Goal: Information Seeking & Learning: Find specific fact

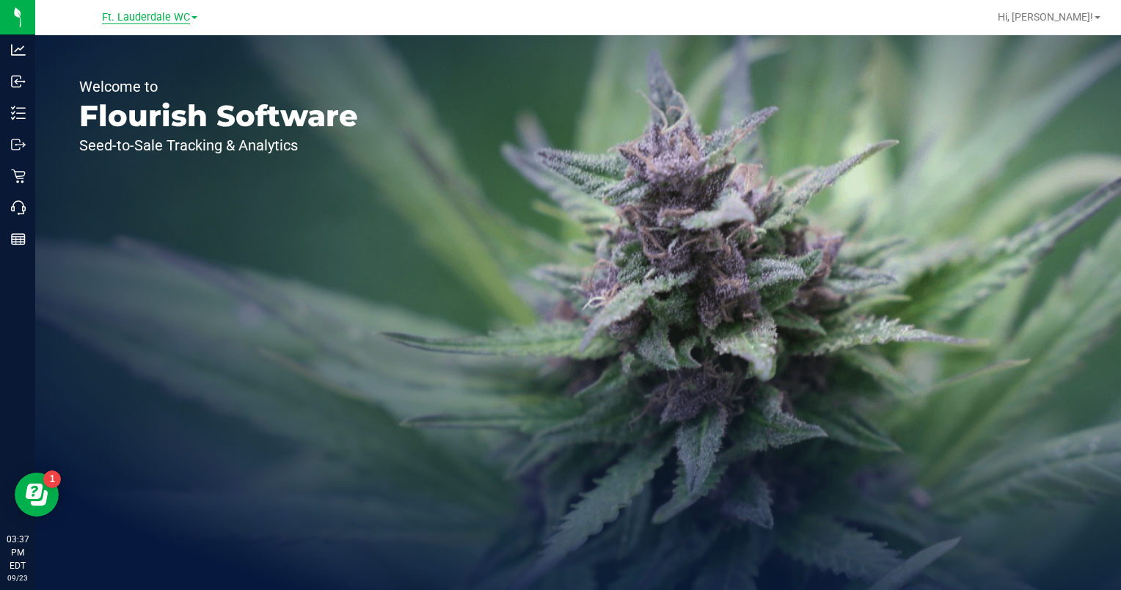
click at [129, 18] on span "Ft. Lauderdale WC" at bounding box center [146, 17] width 88 height 13
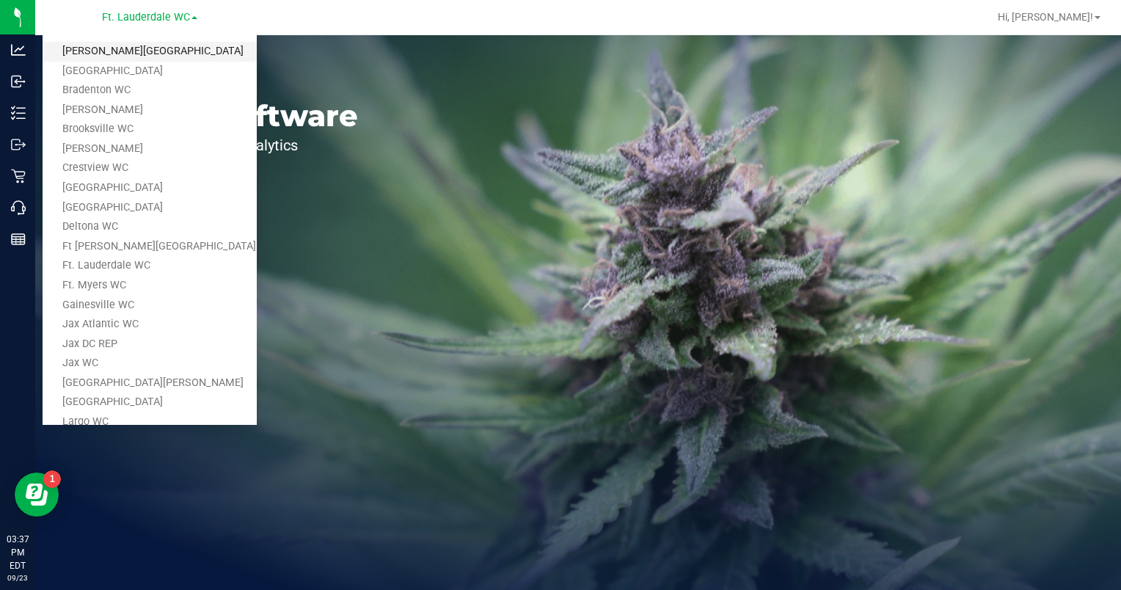
click at [102, 59] on link "[PERSON_NAME][GEOGRAPHIC_DATA]" at bounding box center [150, 52] width 214 height 20
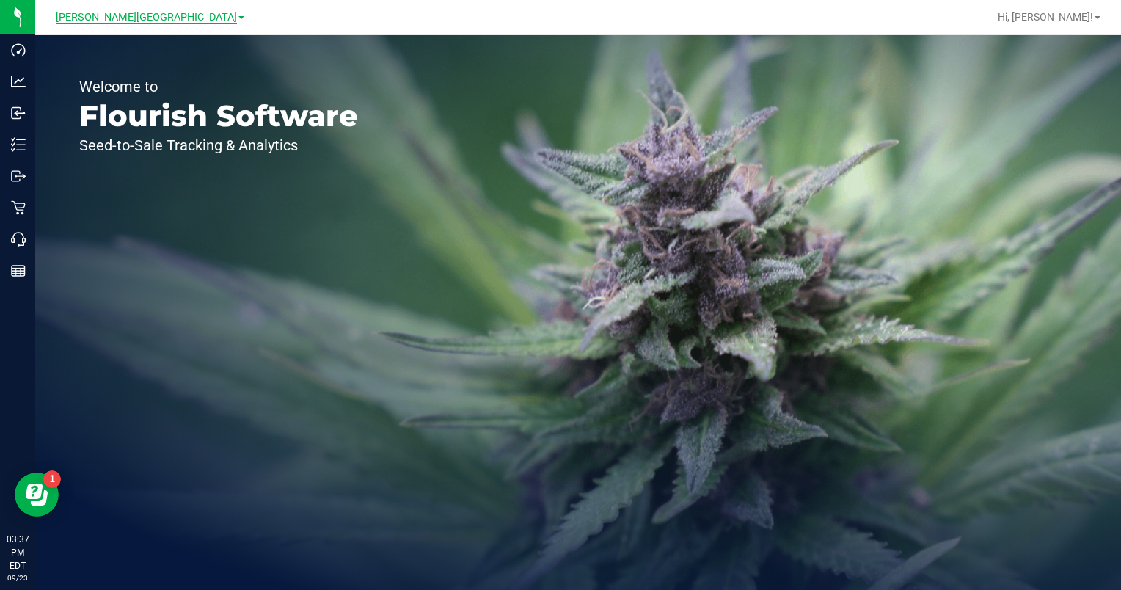
click at [169, 17] on span "[PERSON_NAME][GEOGRAPHIC_DATA]" at bounding box center [146, 17] width 181 height 13
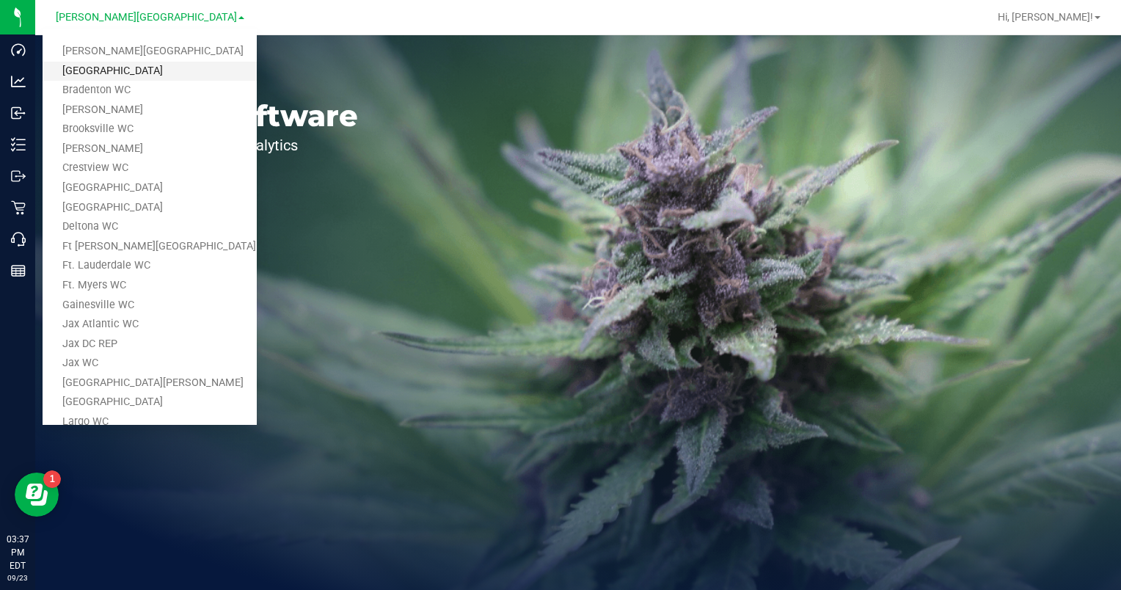
click at [125, 65] on link "[GEOGRAPHIC_DATA]" at bounding box center [150, 72] width 214 height 20
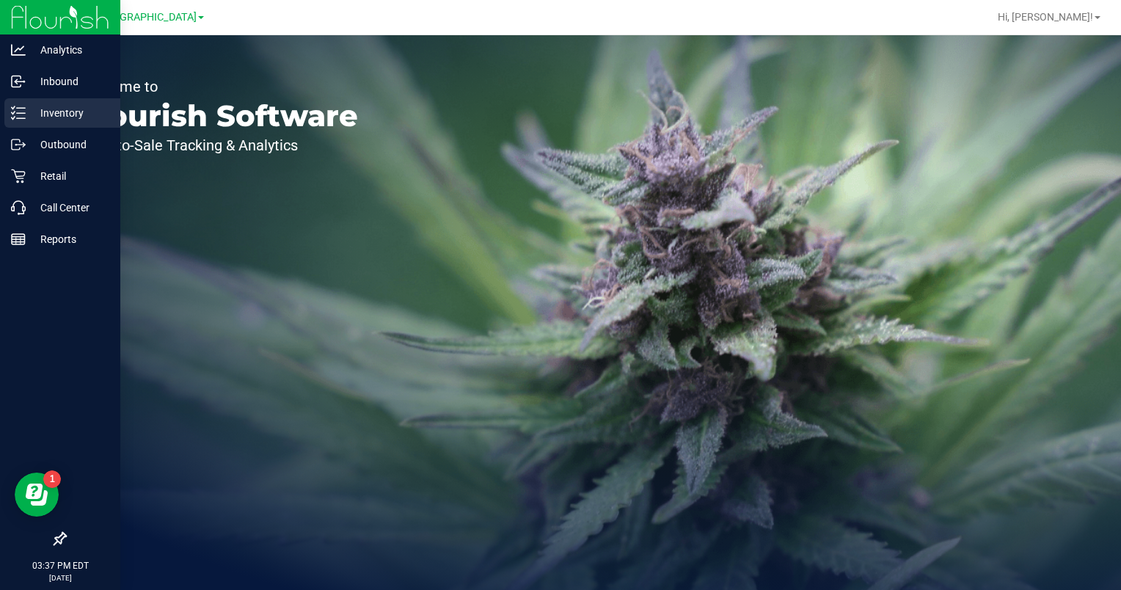
click at [45, 117] on p "Inventory" at bounding box center [70, 113] width 88 height 18
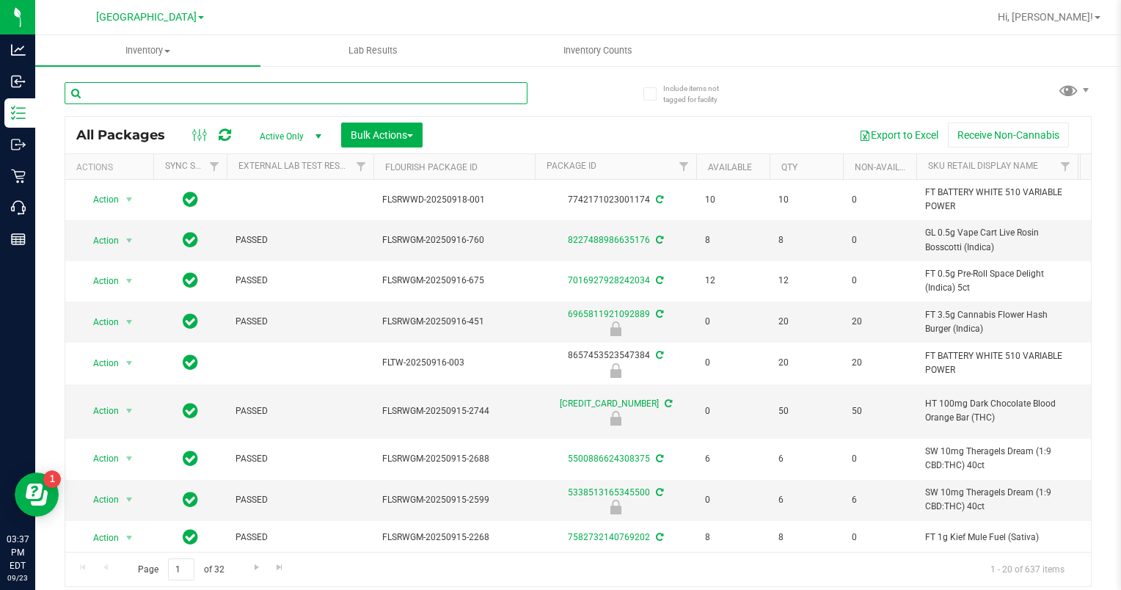
click at [156, 92] on input "text" at bounding box center [296, 93] width 463 height 22
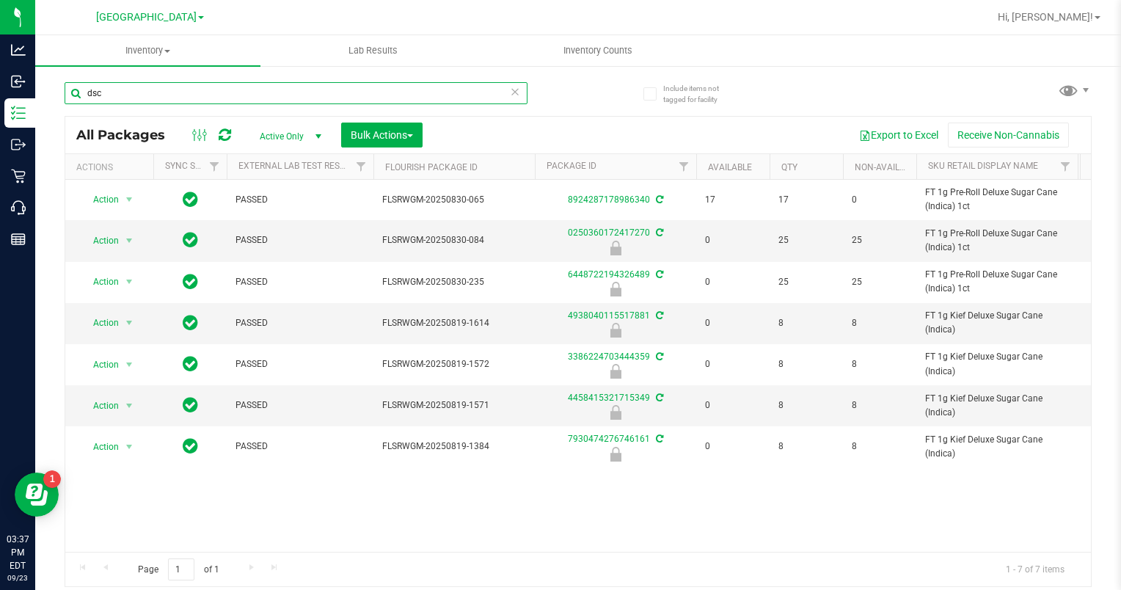
drag, startPoint x: 111, startPoint y: 91, endPoint x: 70, endPoint y: 91, distance: 41.1
click at [73, 91] on input "dsc" at bounding box center [296, 93] width 463 height 22
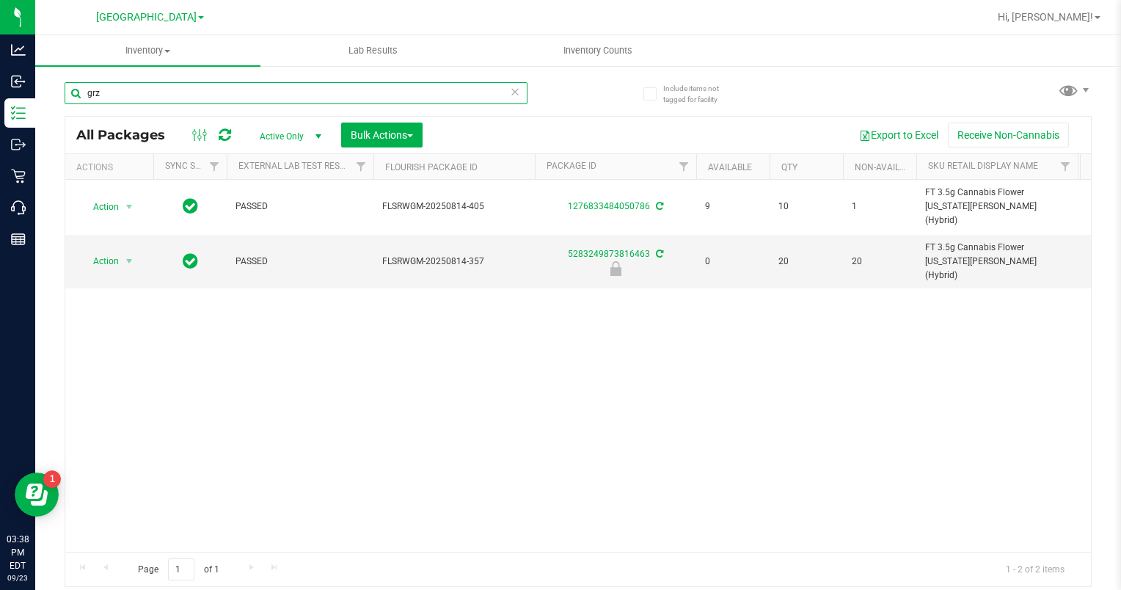
drag, startPoint x: 151, startPoint y: 89, endPoint x: 57, endPoint y: 87, distance: 93.9
click at [57, 87] on div "Include items not tagged for facility grz All Packages Active Only Active Only …" at bounding box center [578, 288] width 1086 height 447
type input "t17"
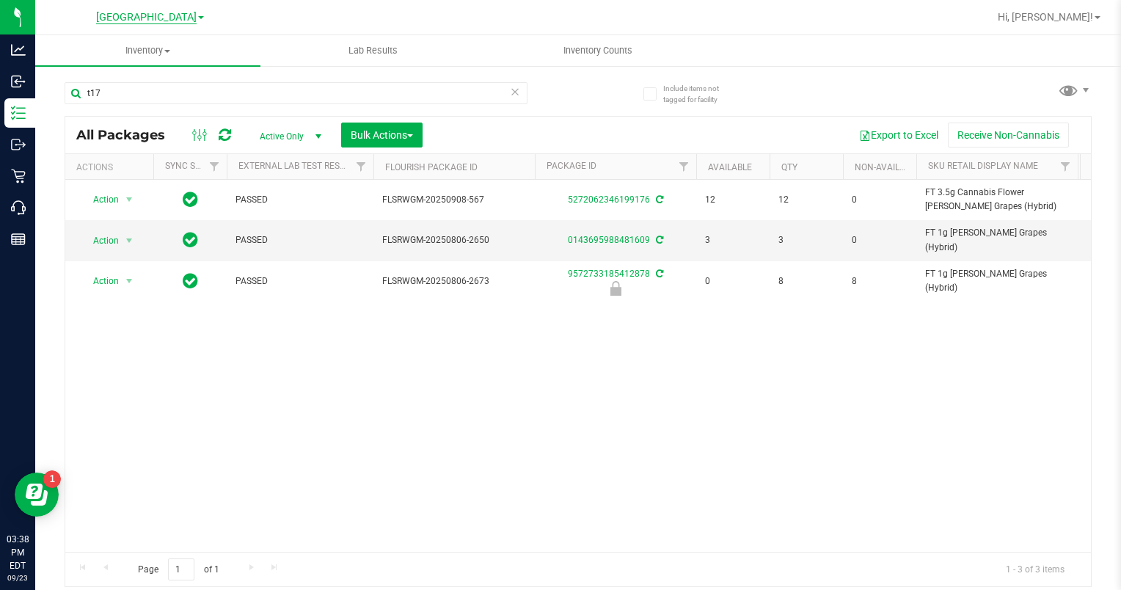
click at [183, 22] on span "[GEOGRAPHIC_DATA]" at bounding box center [146, 17] width 101 height 13
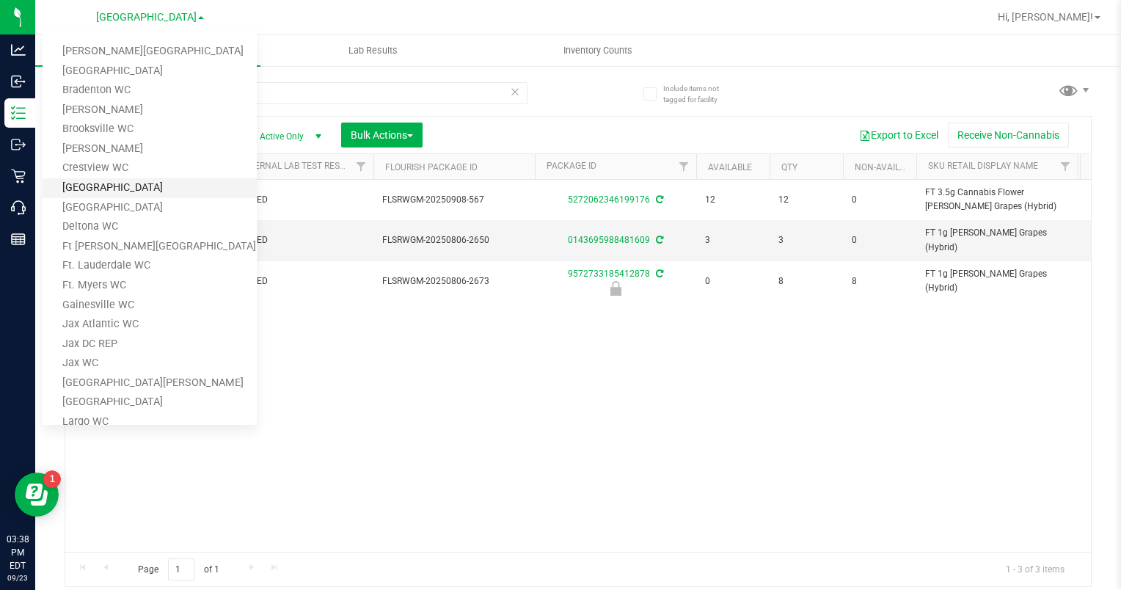
click at [112, 184] on link "[GEOGRAPHIC_DATA]" at bounding box center [150, 188] width 214 height 20
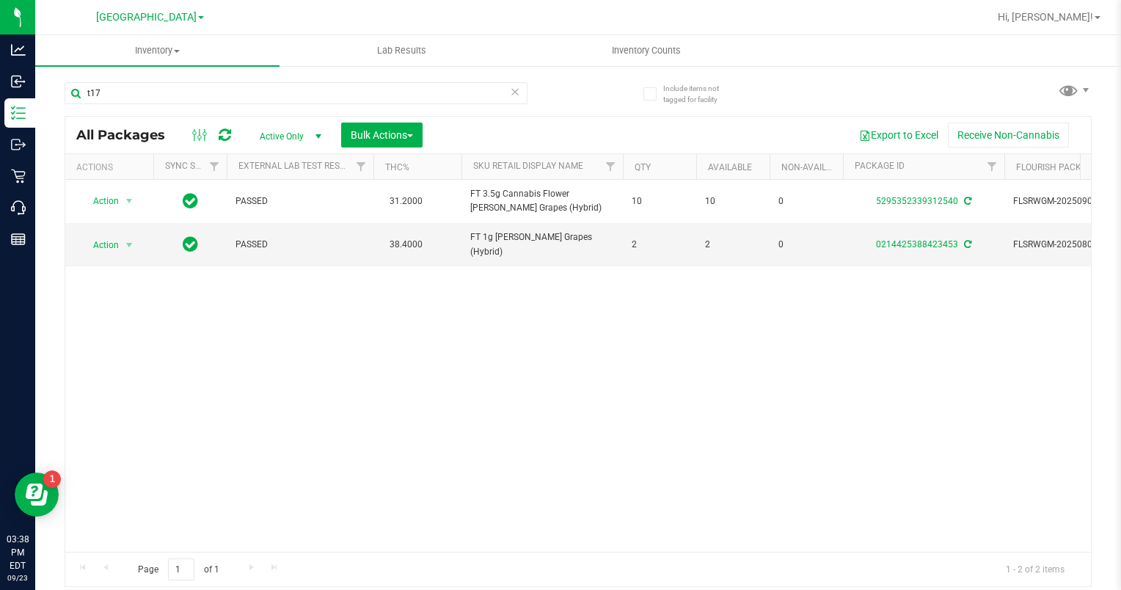
click at [126, 10] on link "[GEOGRAPHIC_DATA]" at bounding box center [150, 17] width 108 height 14
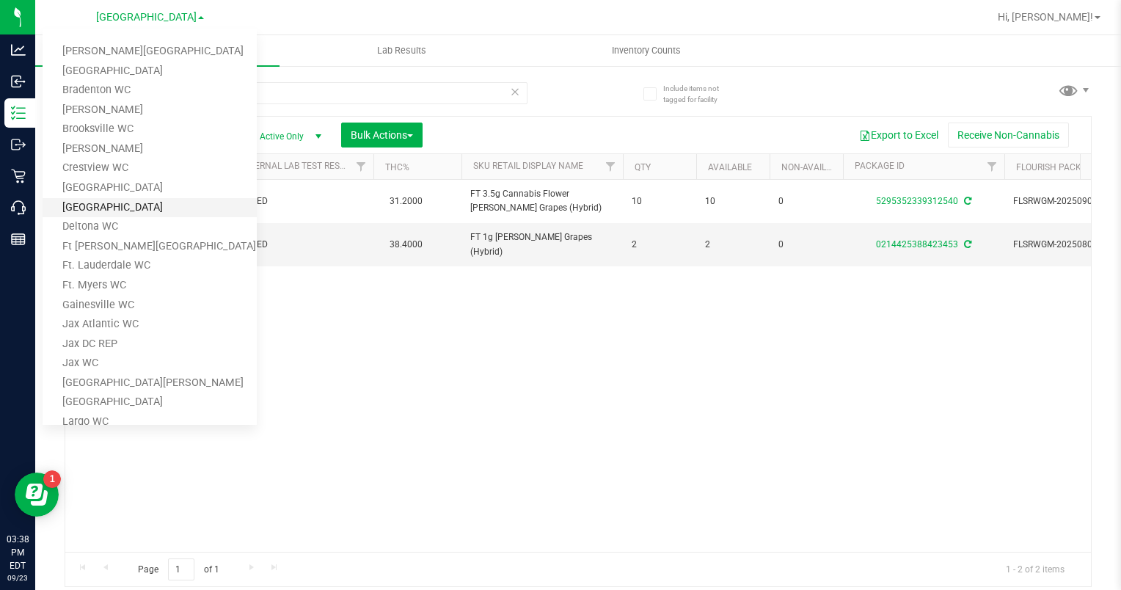
click at [95, 202] on link "[GEOGRAPHIC_DATA]" at bounding box center [150, 208] width 214 height 20
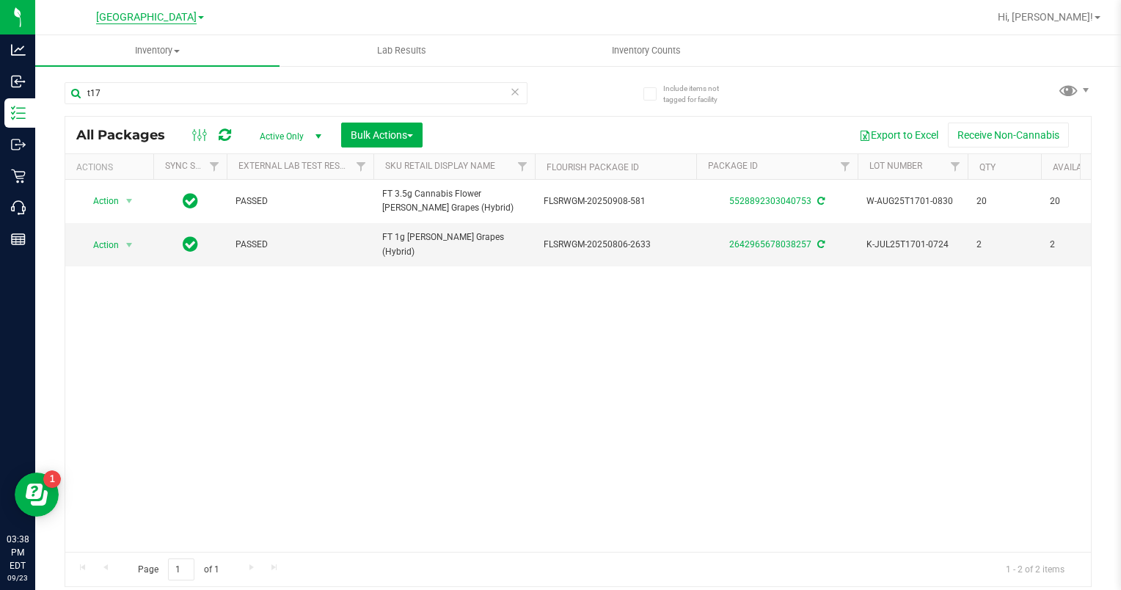
drag, startPoint x: 149, startPoint y: 18, endPoint x: 138, endPoint y: 12, distance: 12.5
click at [138, 12] on span "[GEOGRAPHIC_DATA]" at bounding box center [146, 17] width 101 height 13
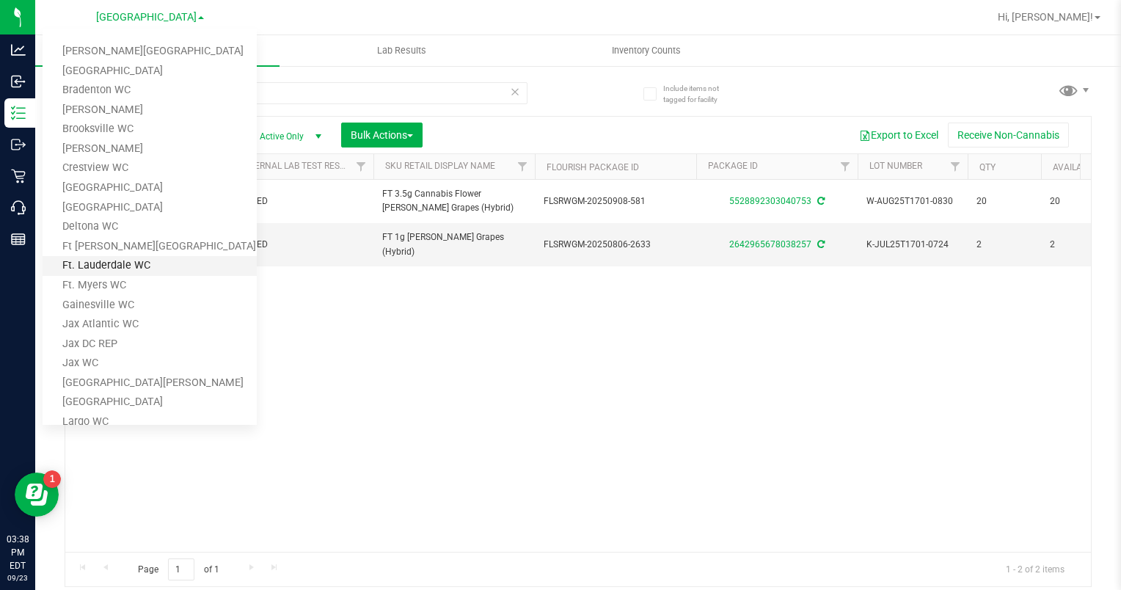
click at [98, 260] on link "Ft. Lauderdale WC" at bounding box center [150, 266] width 214 height 20
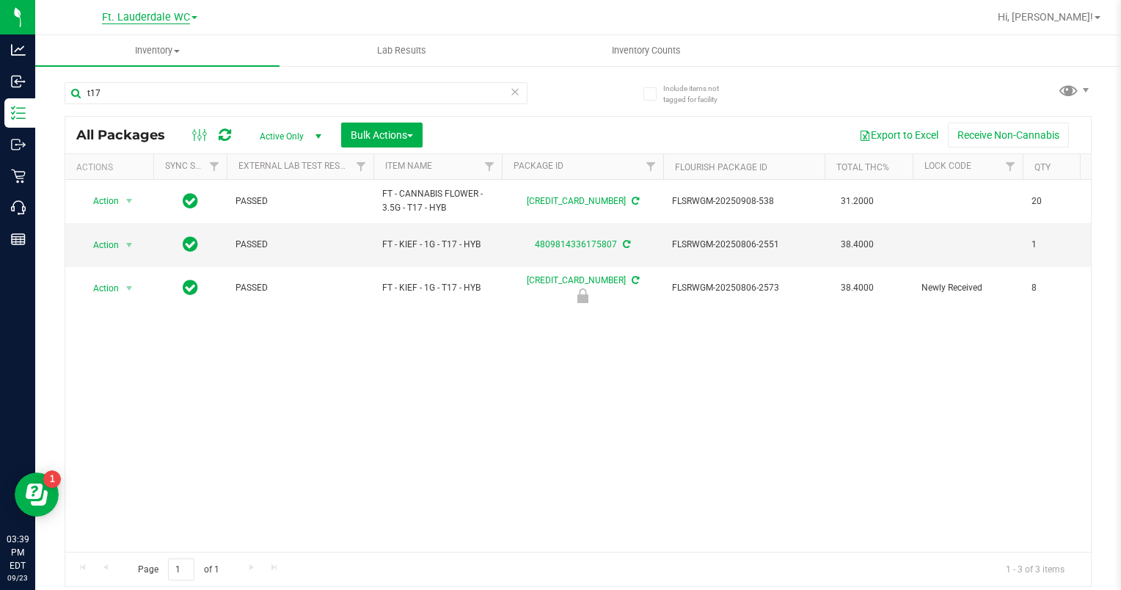
click at [153, 14] on span "Ft. Lauderdale WC" at bounding box center [146, 17] width 88 height 13
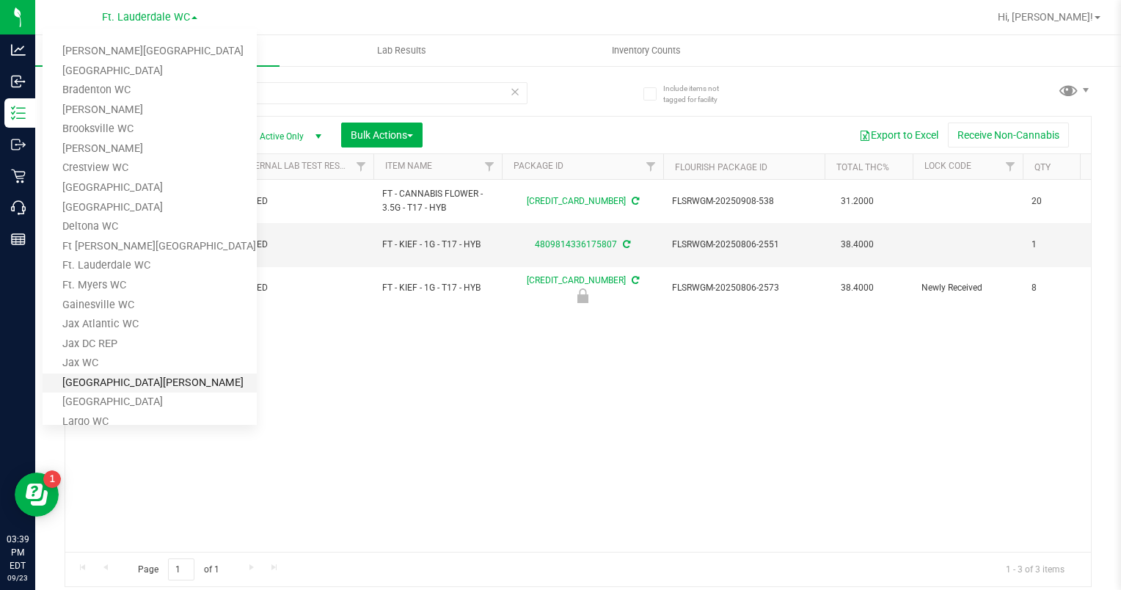
click at [86, 378] on link "[GEOGRAPHIC_DATA][PERSON_NAME]" at bounding box center [150, 383] width 214 height 20
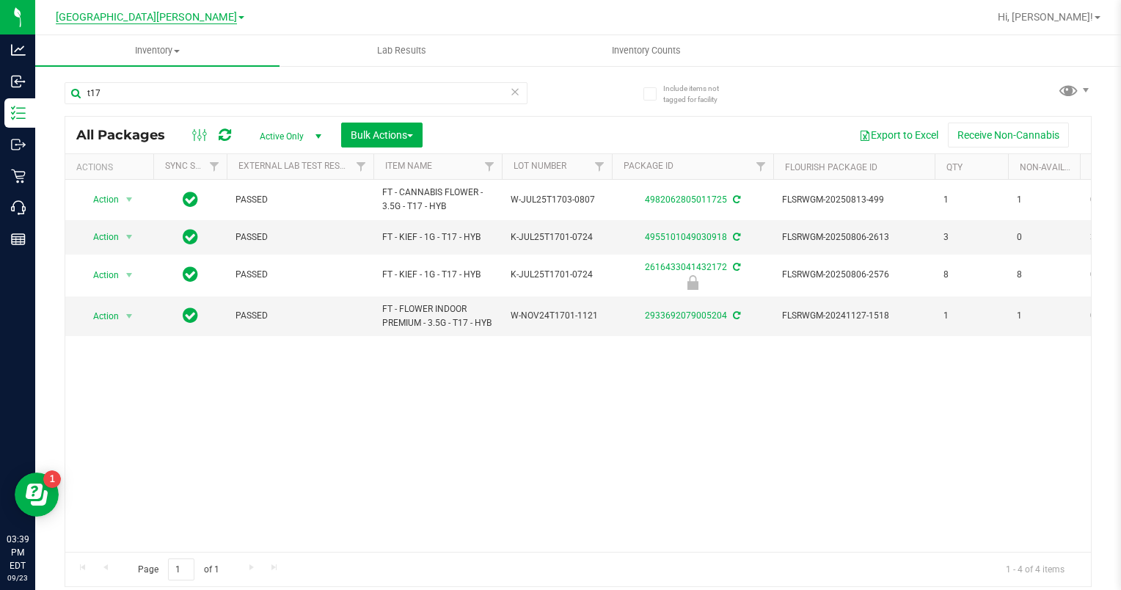
click at [175, 15] on span "[GEOGRAPHIC_DATA][PERSON_NAME]" at bounding box center [146, 17] width 181 height 13
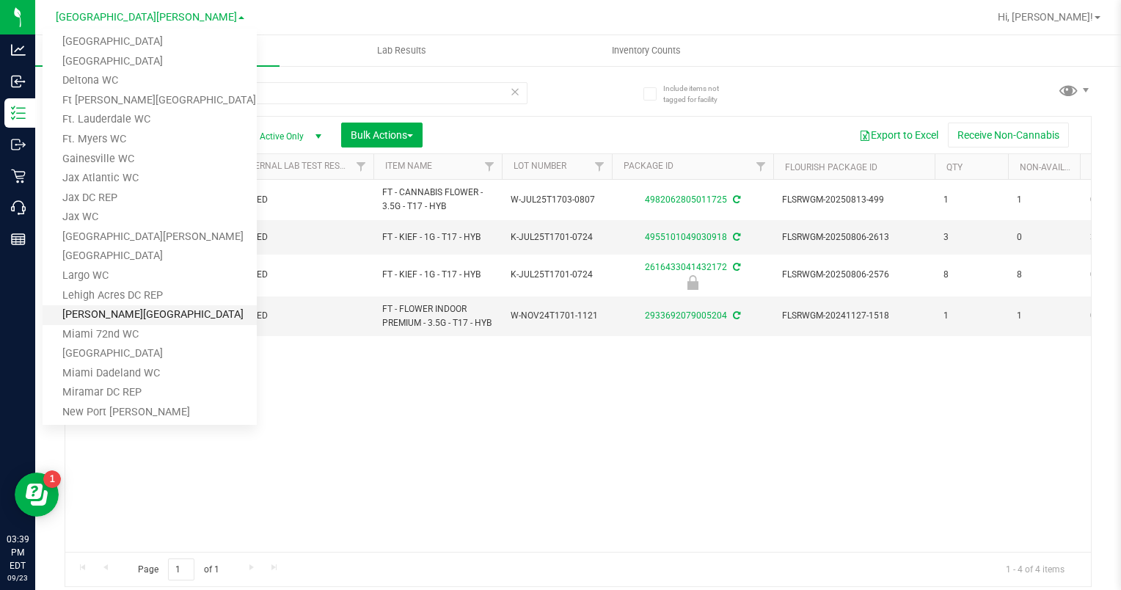
scroll to position [147, 0]
click at [123, 334] on link "Miami 72nd WC" at bounding box center [150, 334] width 214 height 20
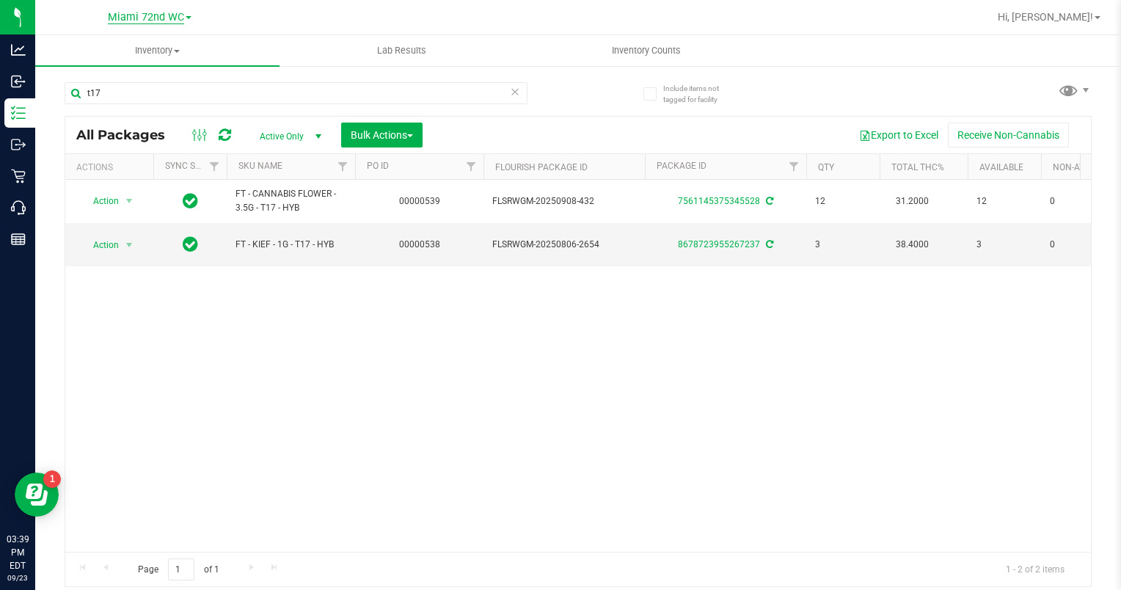
click at [170, 14] on span "Miami 72nd WC" at bounding box center [146, 17] width 76 height 13
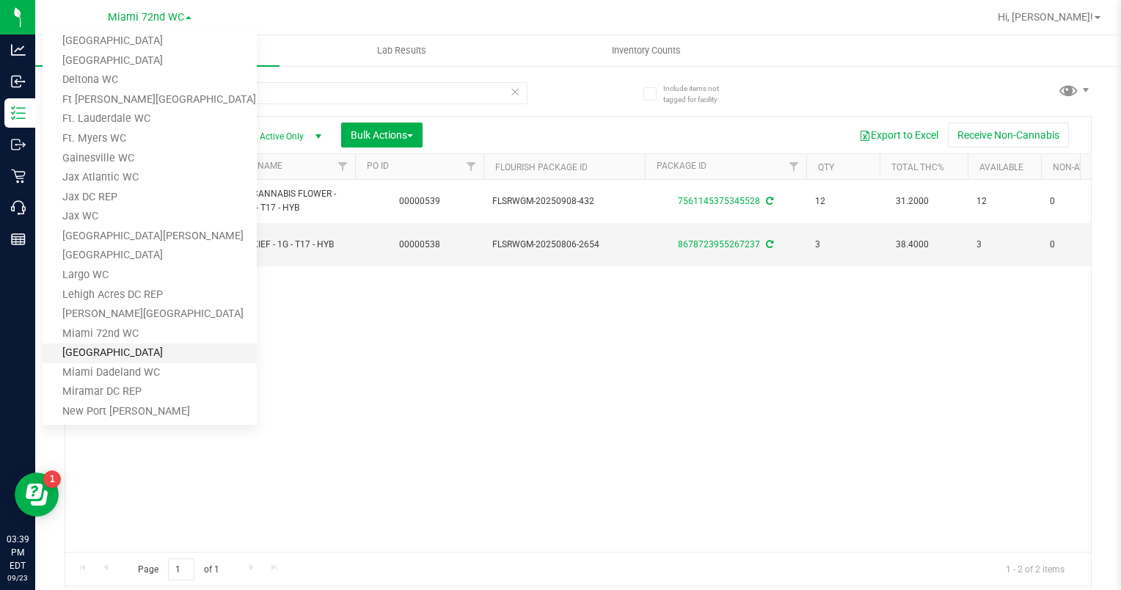
click at [117, 351] on link "[GEOGRAPHIC_DATA]" at bounding box center [150, 353] width 214 height 20
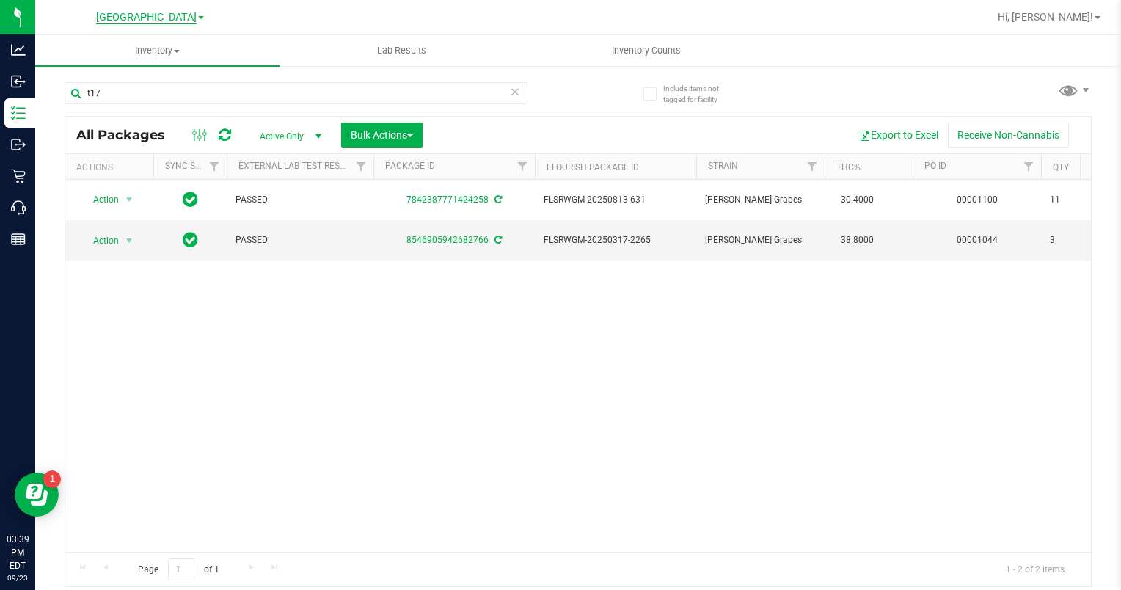
click at [159, 21] on span "[GEOGRAPHIC_DATA]" at bounding box center [146, 17] width 101 height 13
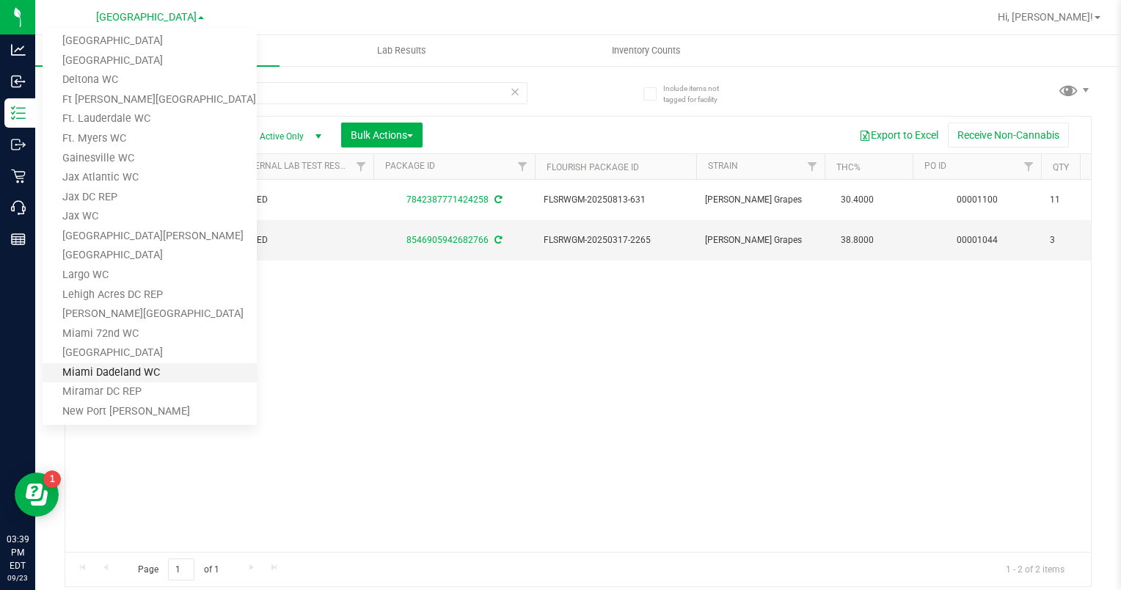
click at [135, 373] on link "Miami Dadeland WC" at bounding box center [150, 373] width 214 height 20
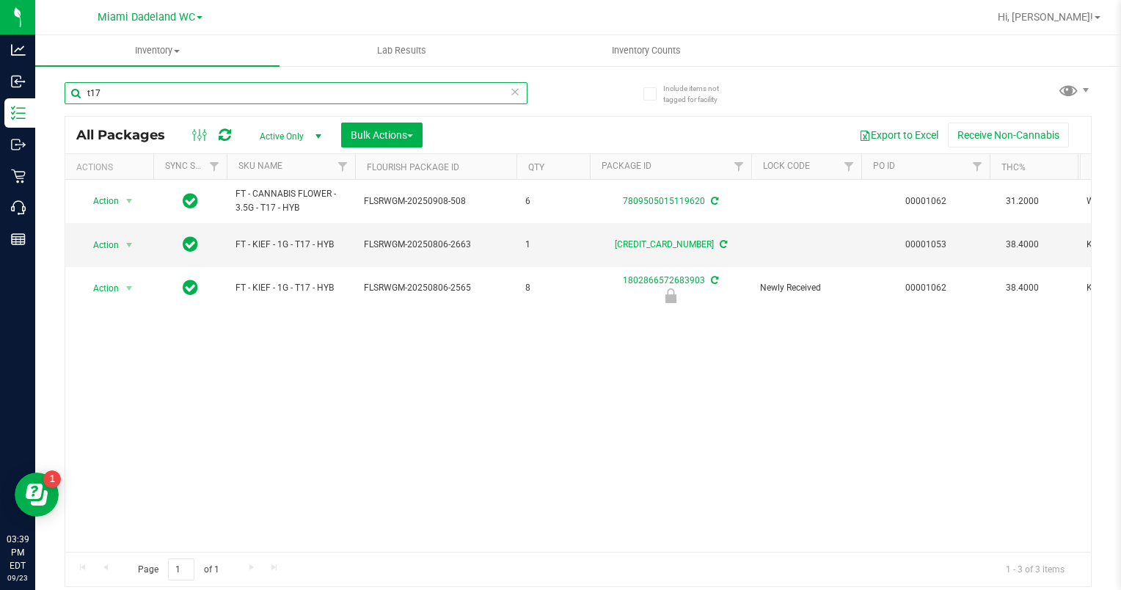
drag, startPoint x: 100, startPoint y: 90, endPoint x: 82, endPoint y: 90, distance: 17.6
click at [85, 90] on input "t17" at bounding box center [296, 93] width 463 height 22
type input "grz"
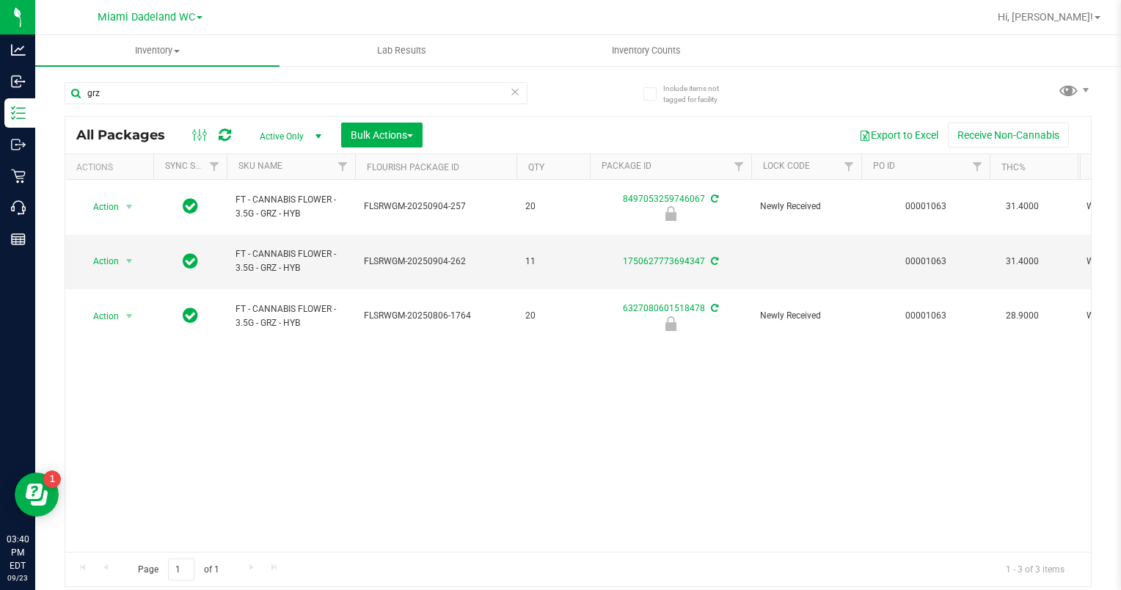
click at [175, 7] on div "Miami Dadeland WC [PERSON_NAME][GEOGRAPHIC_DATA] [PERSON_NAME][GEOGRAPHIC_DATA]…" at bounding box center [150, 17] width 214 height 23
click at [172, 13] on span "Miami Dadeland WC" at bounding box center [147, 17] width 98 height 13
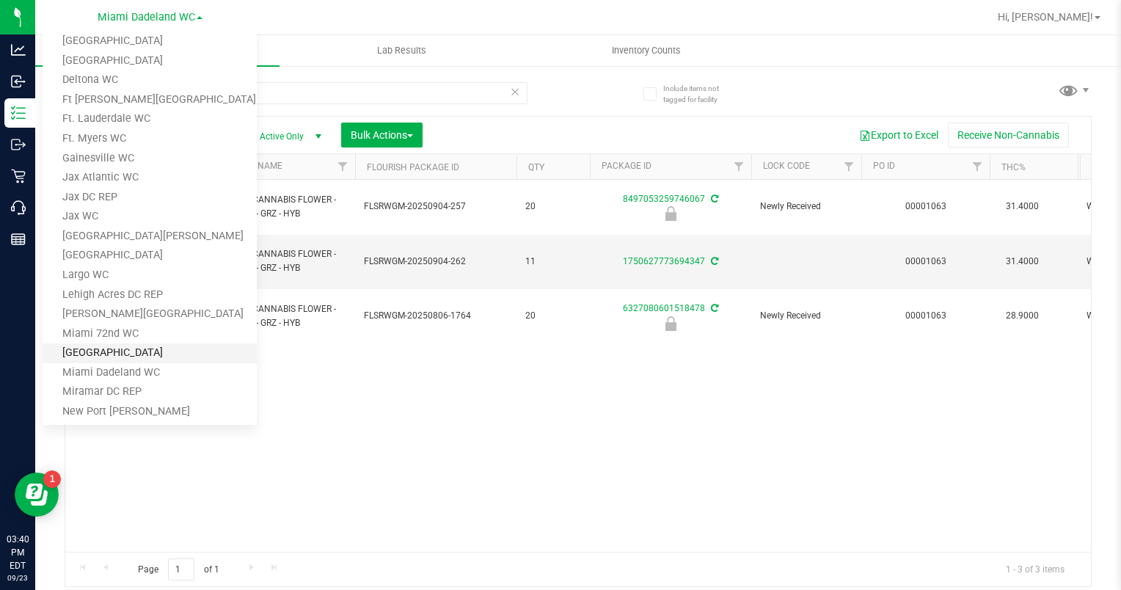
click at [110, 353] on link "[GEOGRAPHIC_DATA]" at bounding box center [150, 353] width 214 height 20
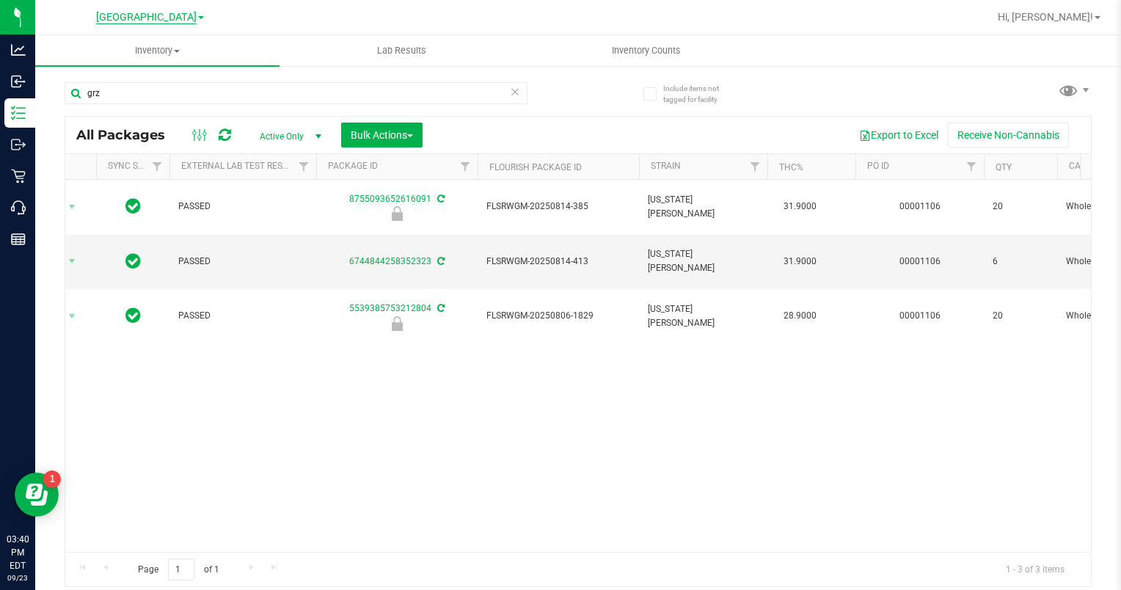
click at [169, 12] on span "[GEOGRAPHIC_DATA]" at bounding box center [146, 17] width 101 height 13
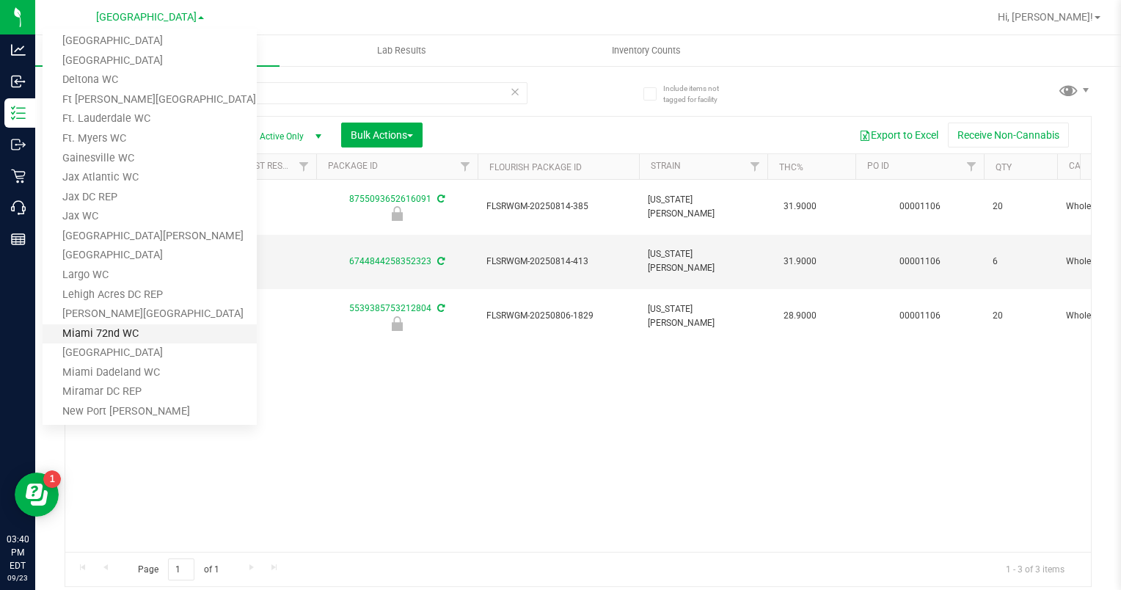
click at [101, 336] on link "Miami 72nd WC" at bounding box center [150, 334] width 214 height 20
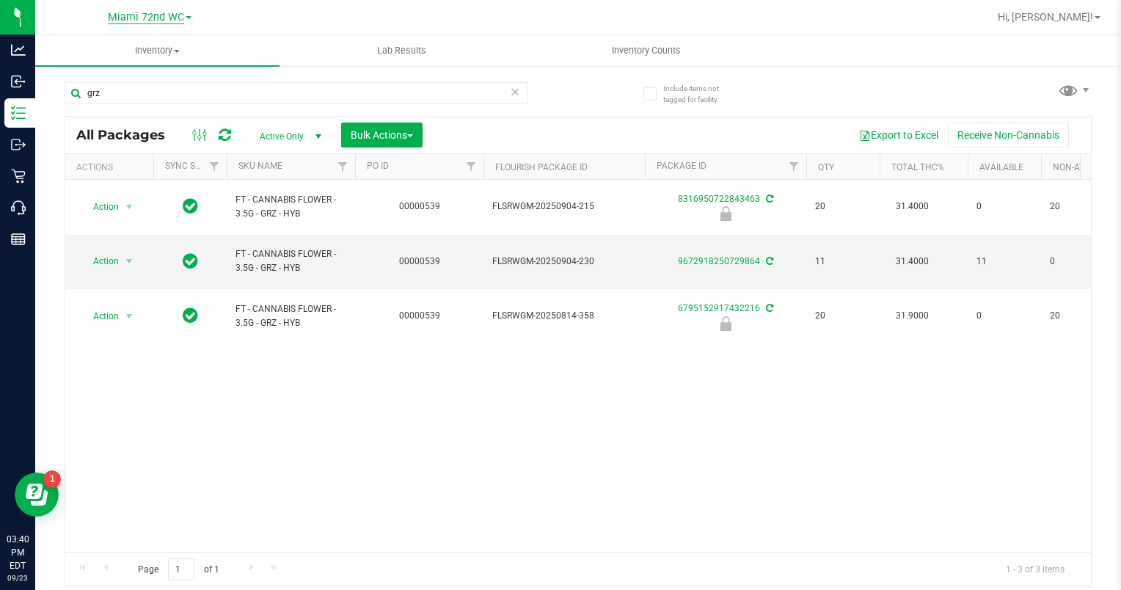
click at [160, 23] on span "Miami 72nd WC" at bounding box center [146, 17] width 76 height 13
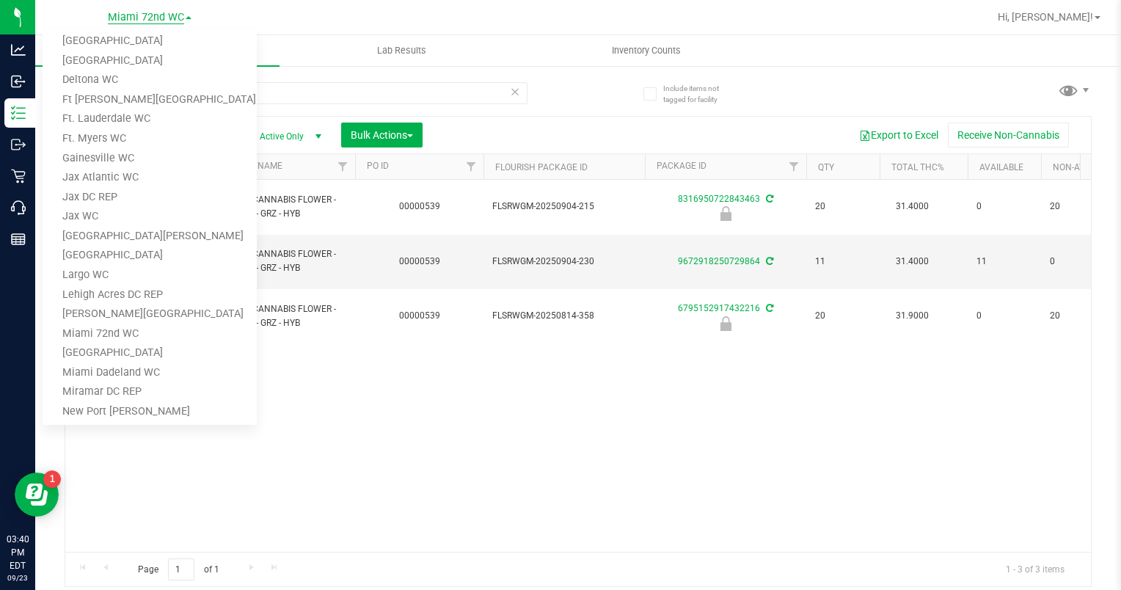
click at [160, 17] on span "Miami 72nd WC" at bounding box center [146, 17] width 76 height 13
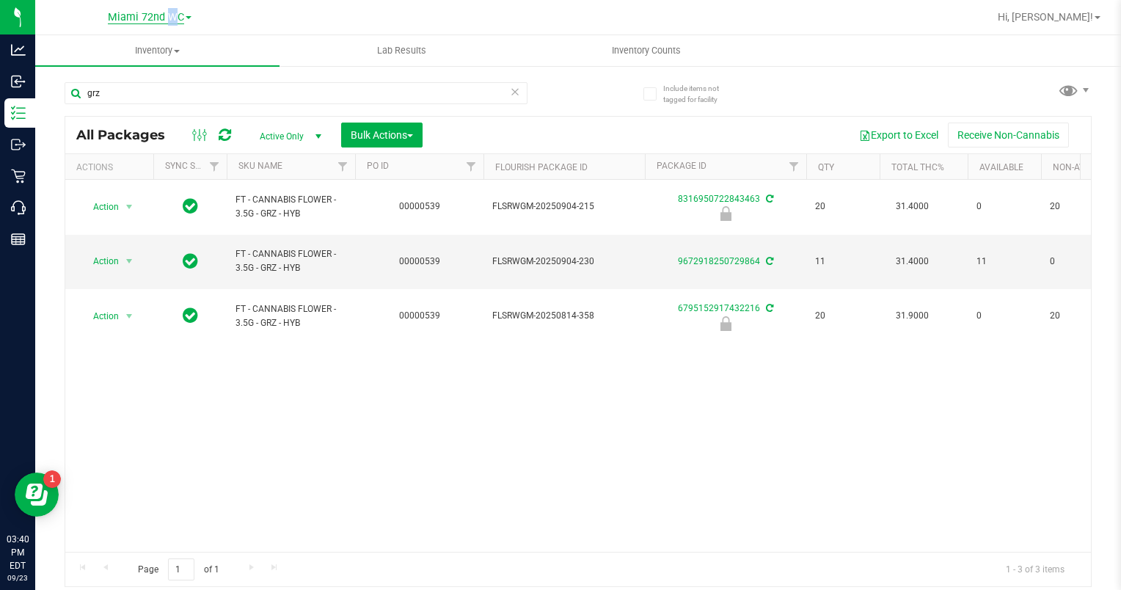
click at [160, 17] on span "Miami 72nd WC" at bounding box center [146, 17] width 76 height 13
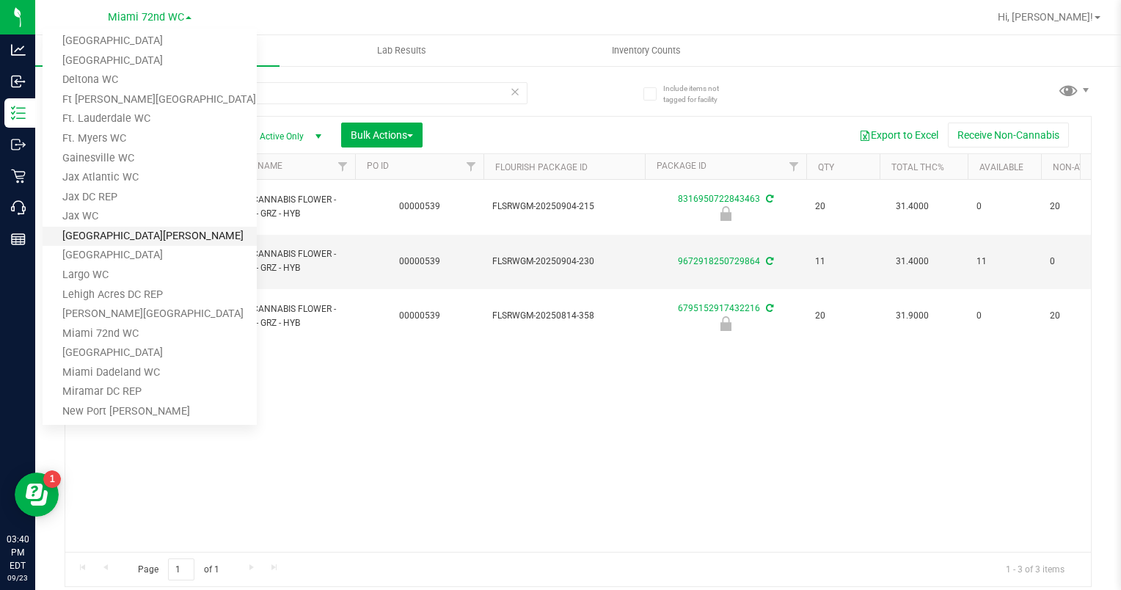
click at [82, 230] on link "[GEOGRAPHIC_DATA][PERSON_NAME]" at bounding box center [150, 237] width 214 height 20
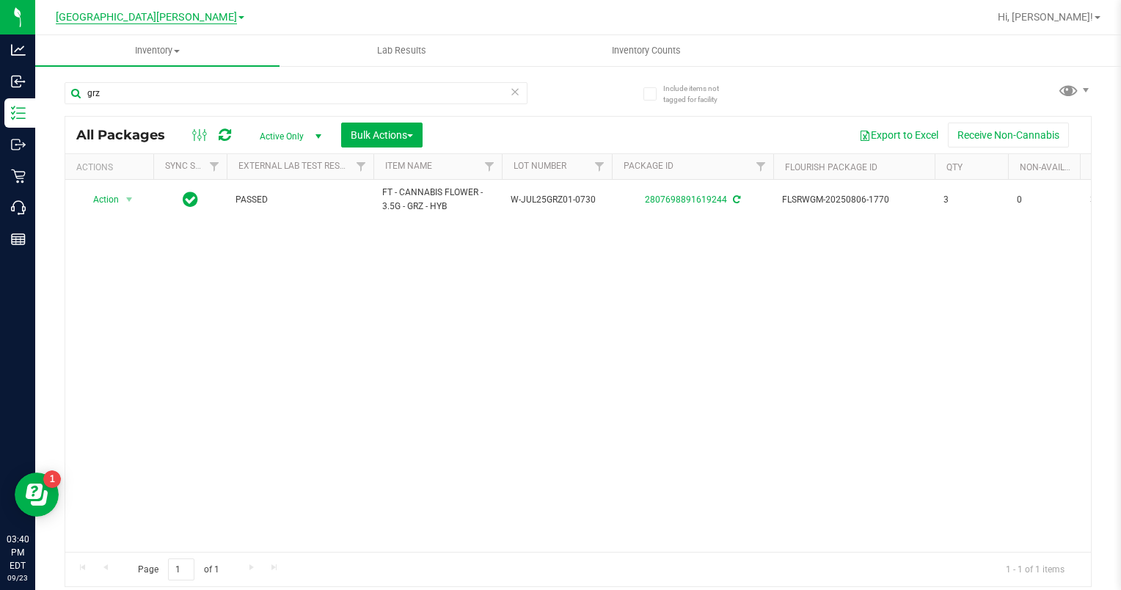
click at [153, 21] on span "[GEOGRAPHIC_DATA][PERSON_NAME]" at bounding box center [146, 17] width 181 height 13
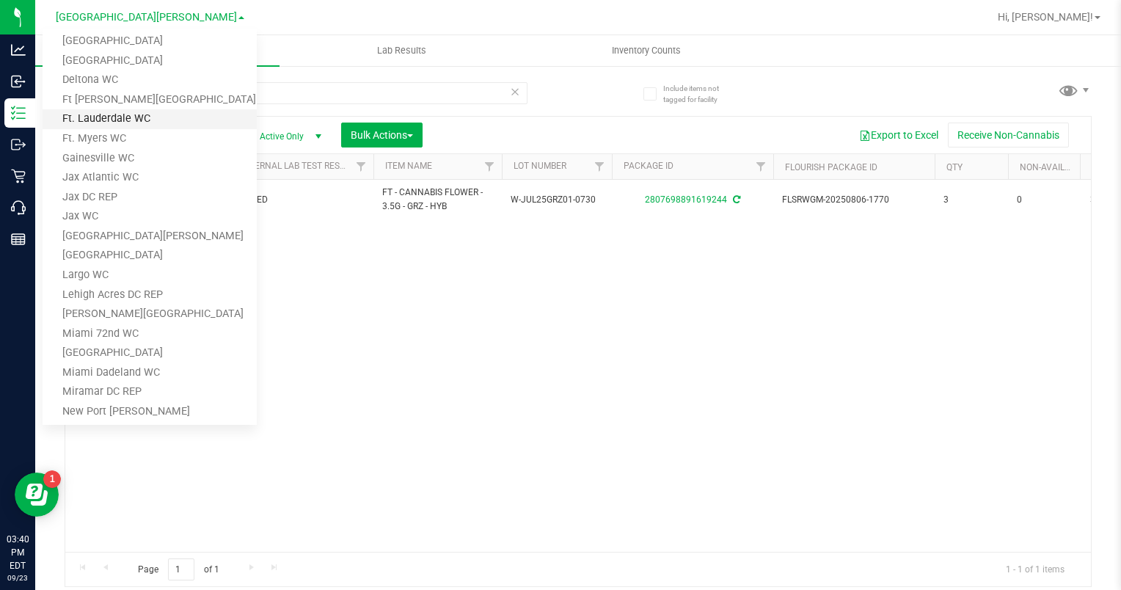
click at [107, 114] on link "Ft. Lauderdale WC" at bounding box center [150, 119] width 214 height 20
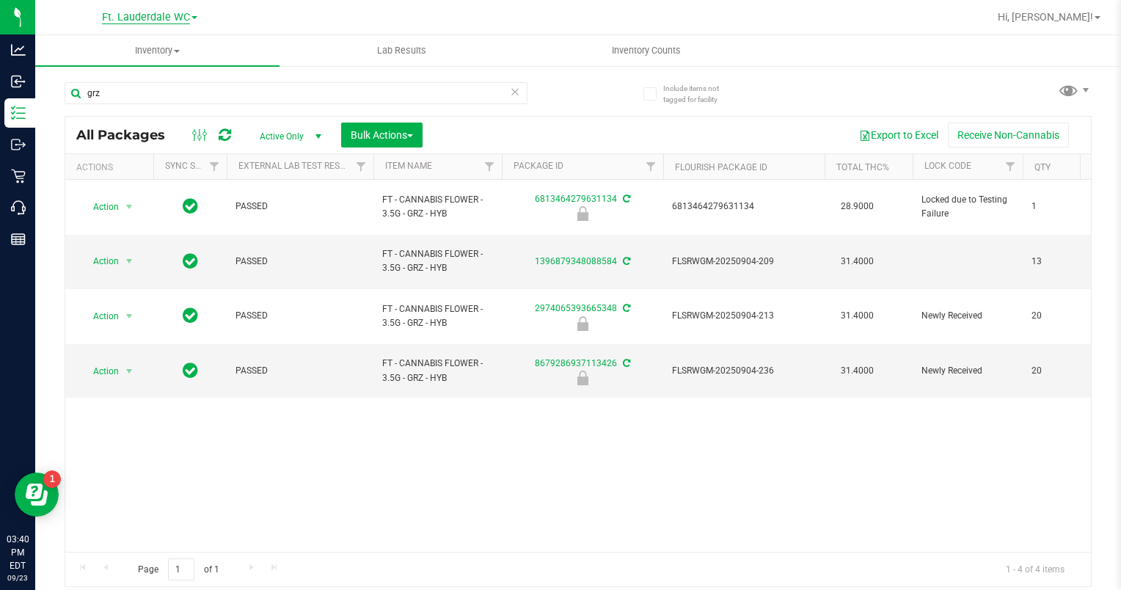
click at [153, 12] on span "Ft. Lauderdale WC" at bounding box center [146, 17] width 88 height 13
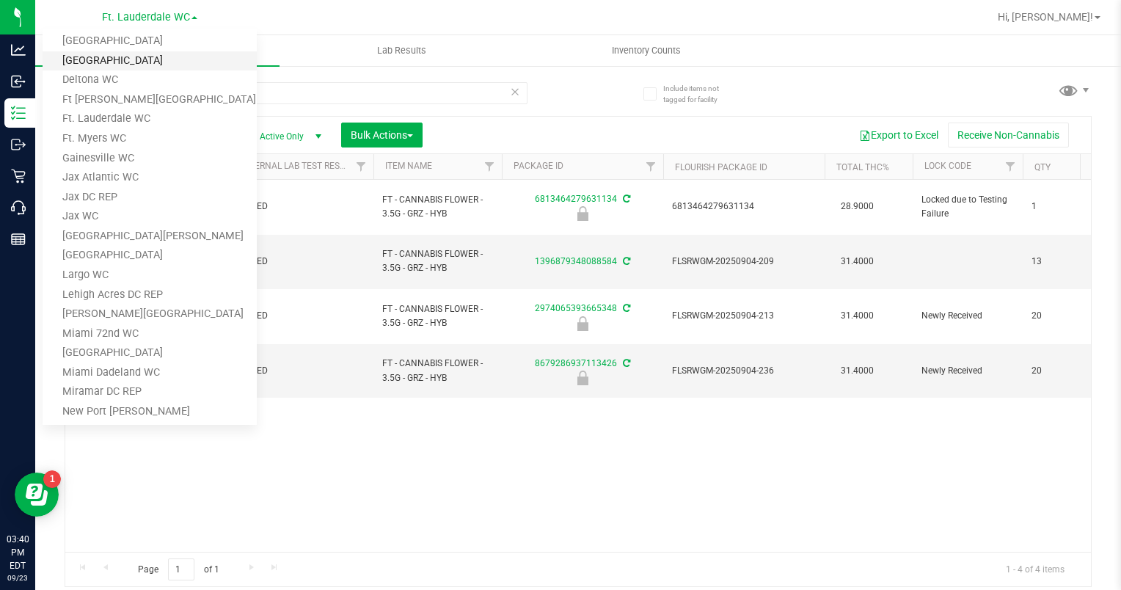
click at [108, 59] on link "[GEOGRAPHIC_DATA]" at bounding box center [150, 61] width 214 height 20
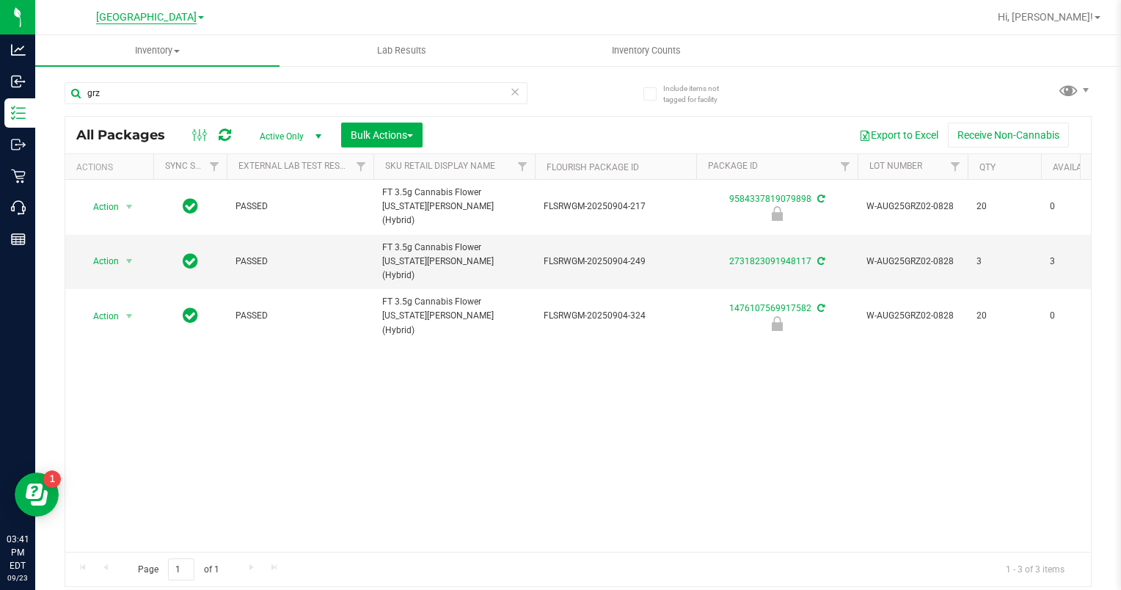
click at [161, 14] on span "[GEOGRAPHIC_DATA]" at bounding box center [146, 17] width 101 height 13
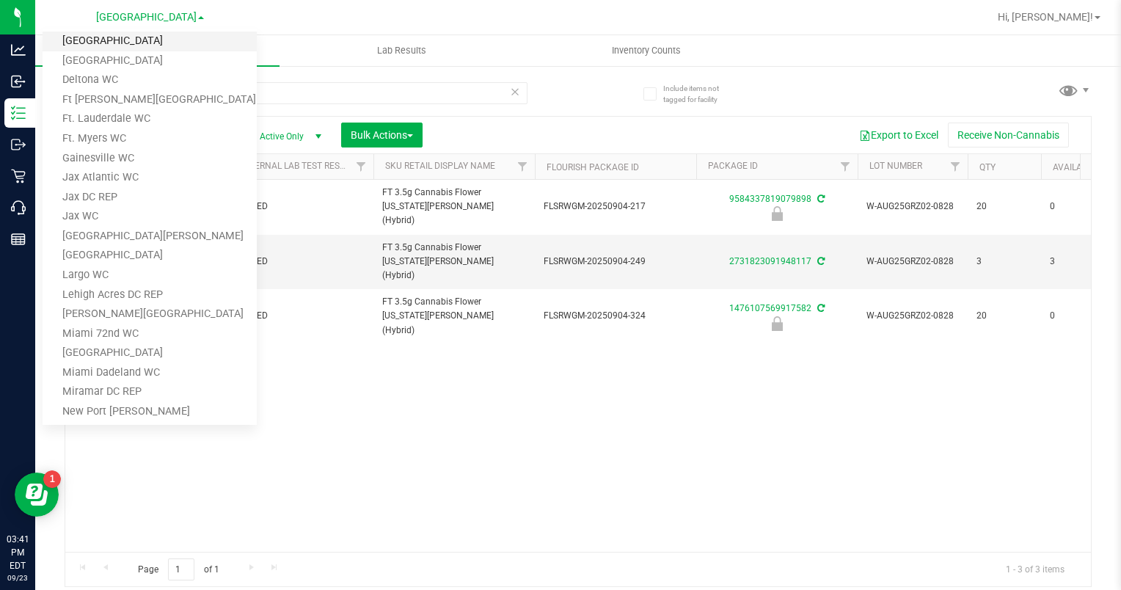
click at [117, 44] on link "[GEOGRAPHIC_DATA]" at bounding box center [150, 42] width 214 height 20
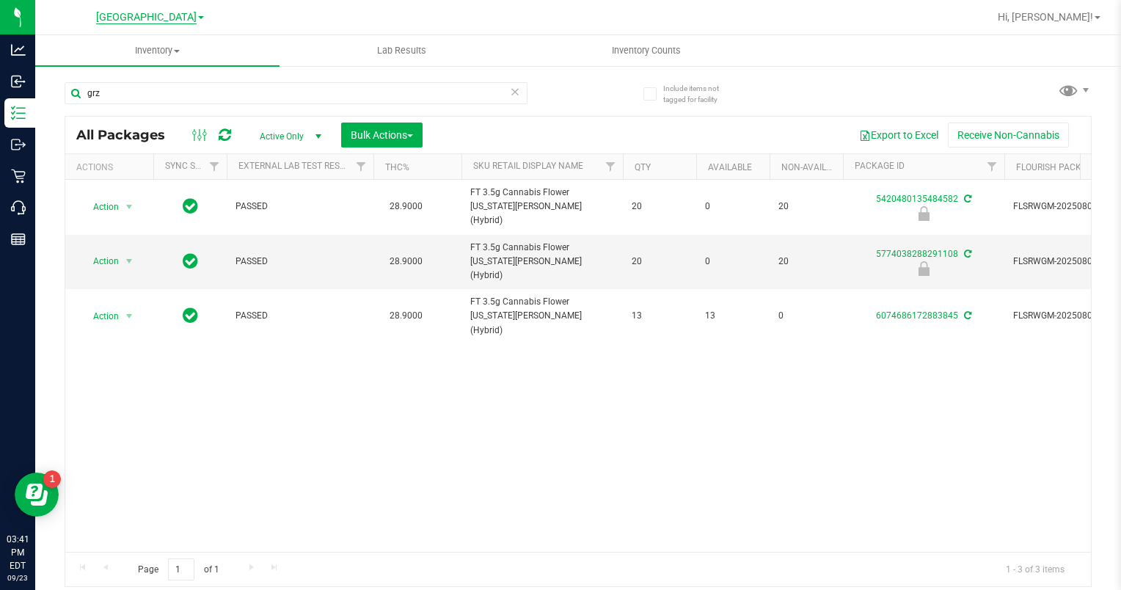
click at [143, 18] on span "[GEOGRAPHIC_DATA]" at bounding box center [146, 17] width 101 height 13
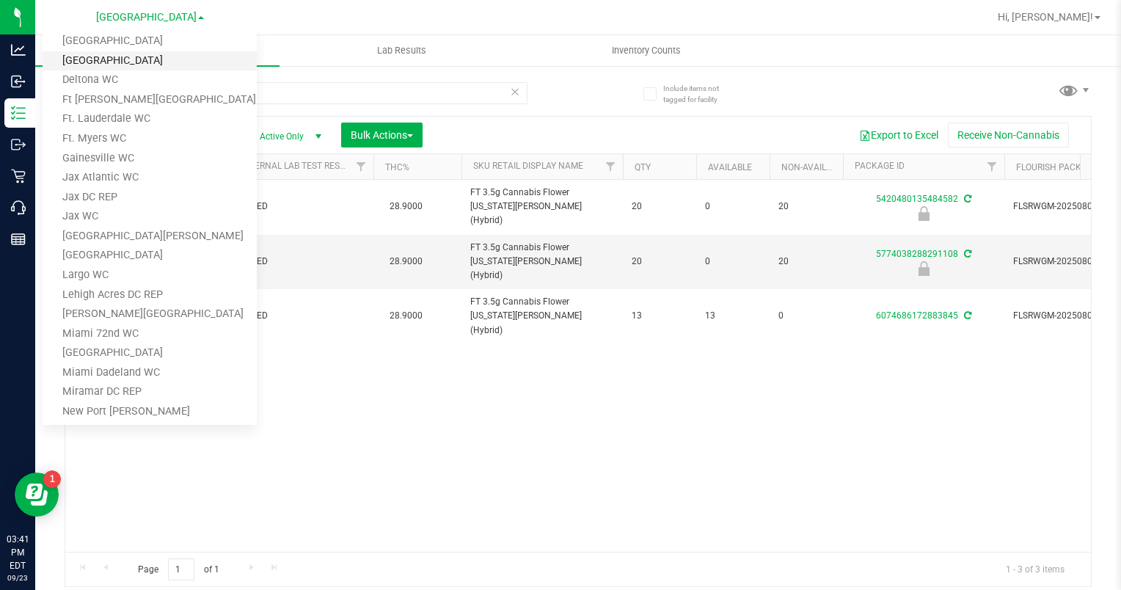
click at [100, 56] on link "[GEOGRAPHIC_DATA]" at bounding box center [150, 61] width 214 height 20
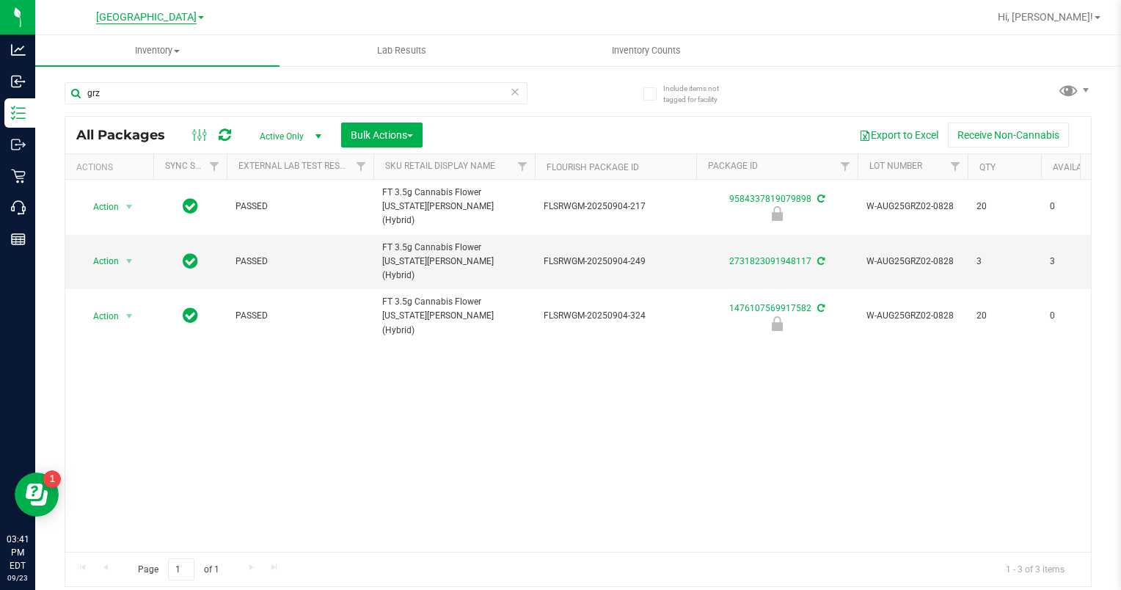
click at [179, 14] on span "[GEOGRAPHIC_DATA]" at bounding box center [146, 17] width 101 height 13
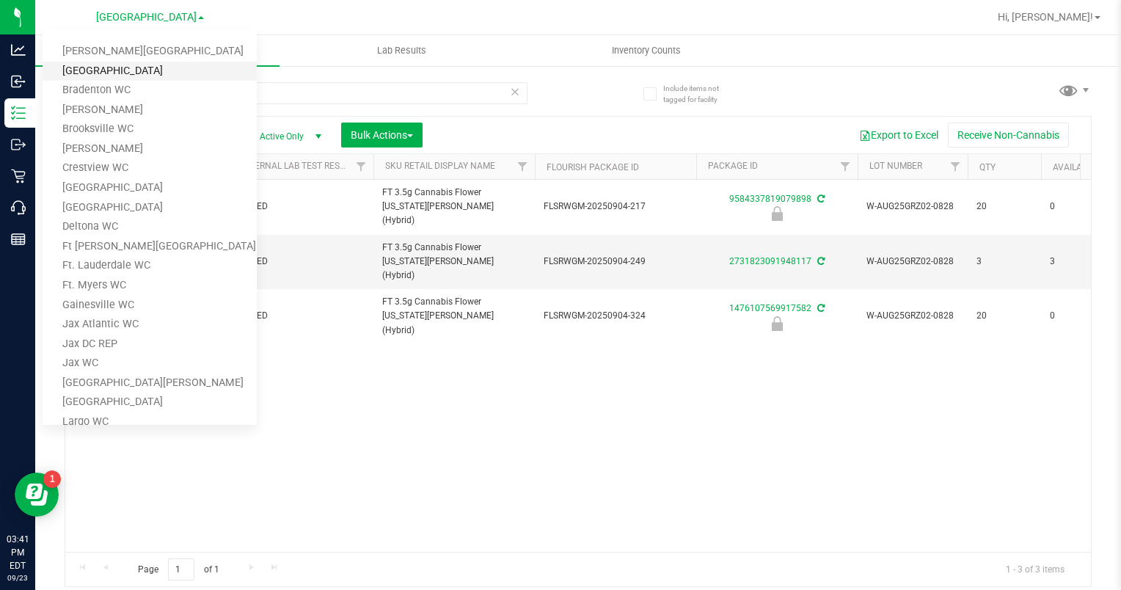
click at [114, 70] on link "[GEOGRAPHIC_DATA]" at bounding box center [150, 72] width 214 height 20
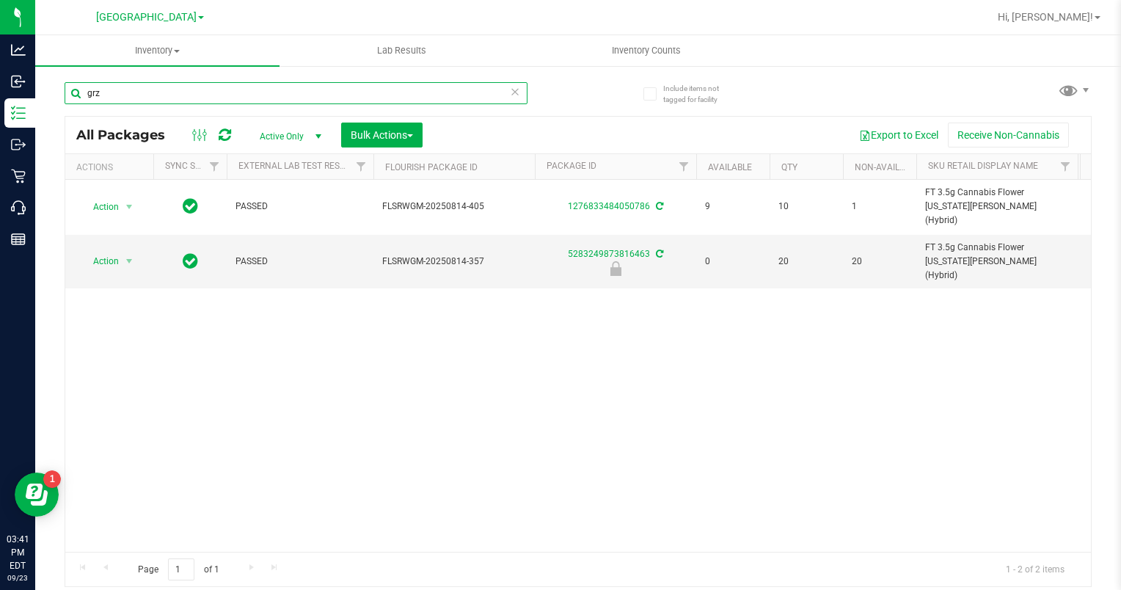
drag, startPoint x: 132, startPoint y: 88, endPoint x: 59, endPoint y: 86, distance: 72.7
click at [65, 86] on input "grz" at bounding box center [296, 93] width 463 height 22
type input "dsc"
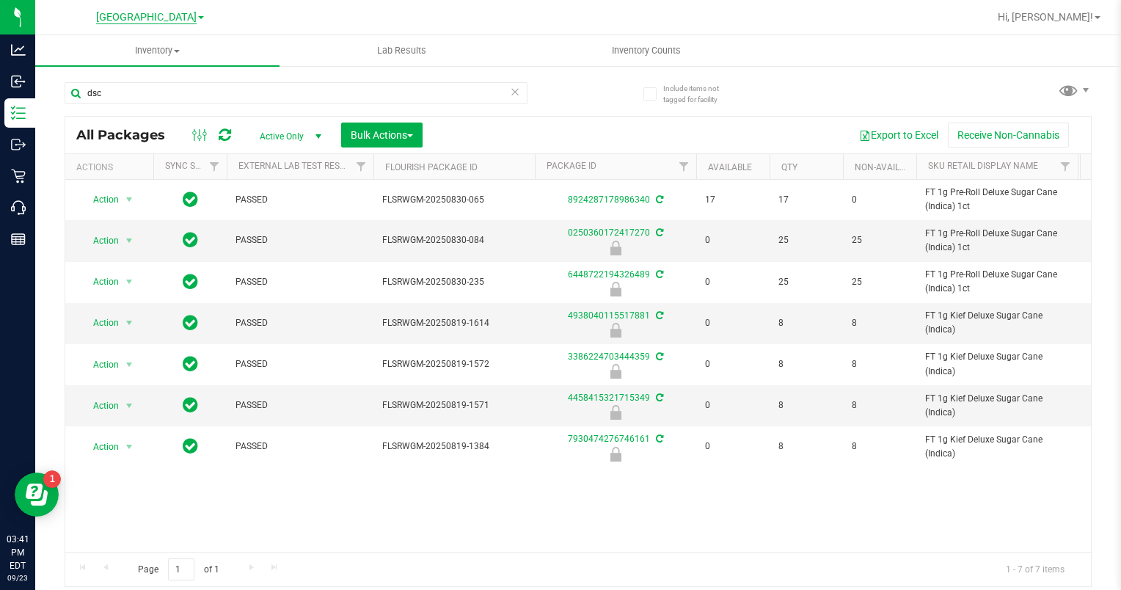
click at [171, 17] on span "[GEOGRAPHIC_DATA]" at bounding box center [146, 17] width 101 height 13
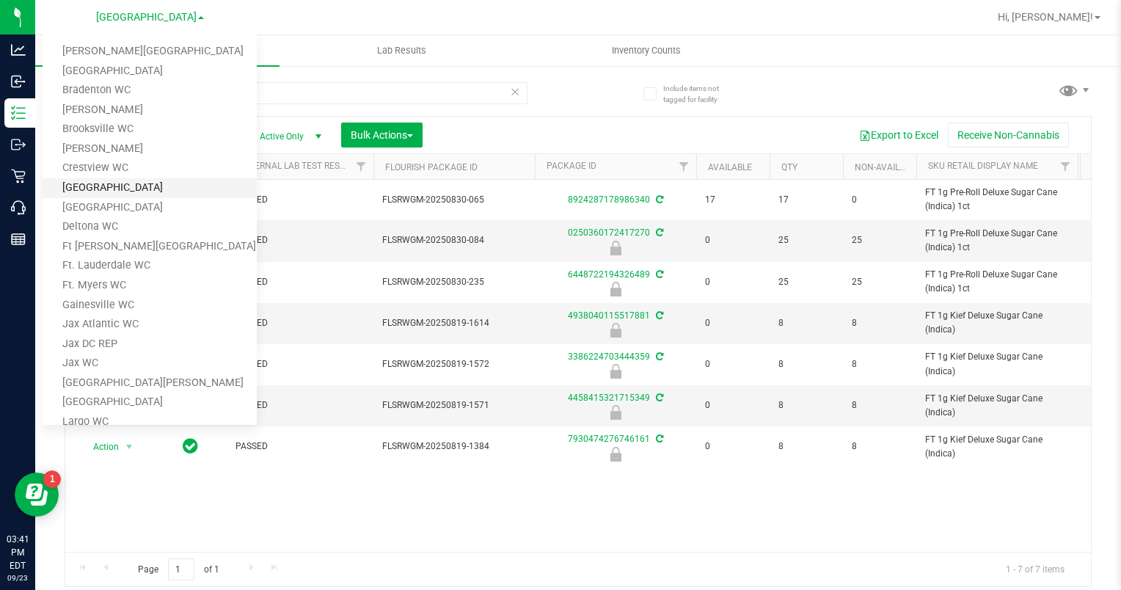
click at [88, 179] on link "[GEOGRAPHIC_DATA]" at bounding box center [150, 188] width 214 height 20
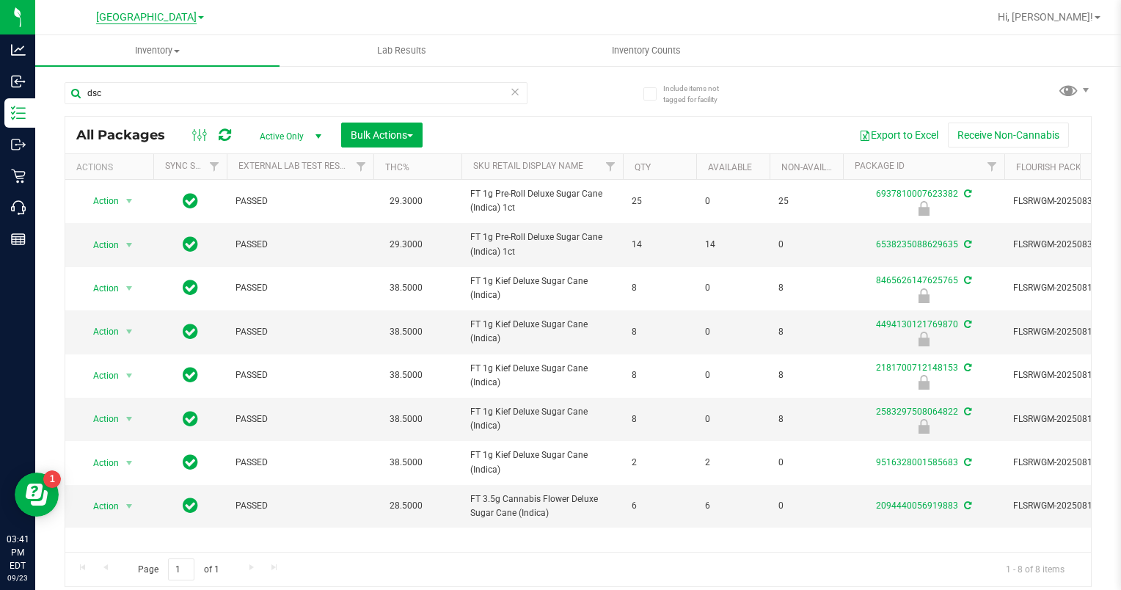
click at [191, 18] on span "[GEOGRAPHIC_DATA]" at bounding box center [146, 17] width 101 height 13
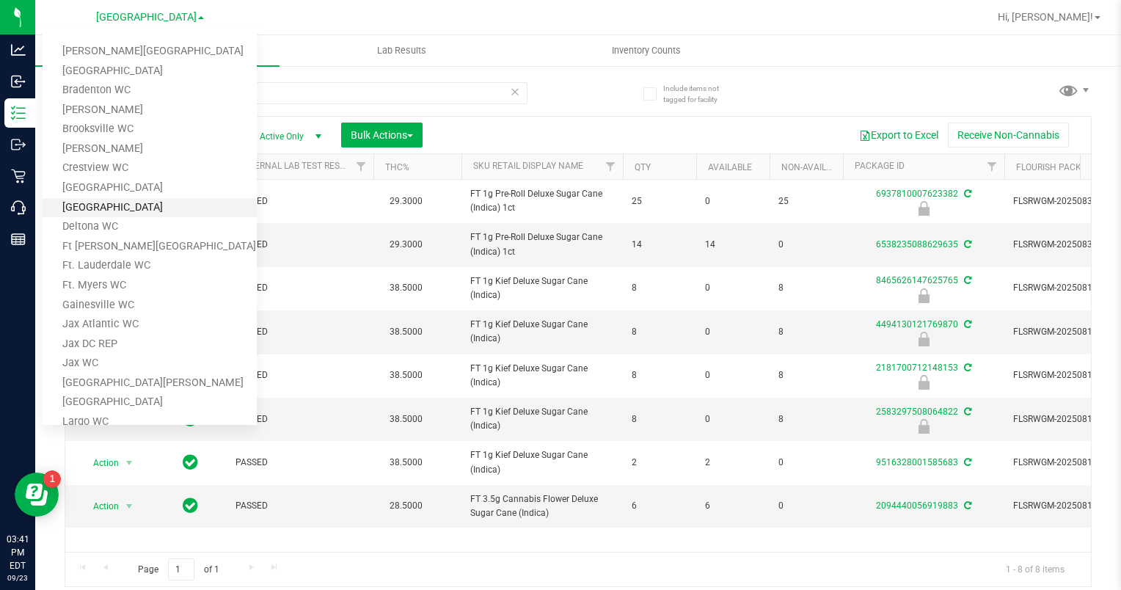
click at [93, 201] on link "[GEOGRAPHIC_DATA]" at bounding box center [150, 208] width 214 height 20
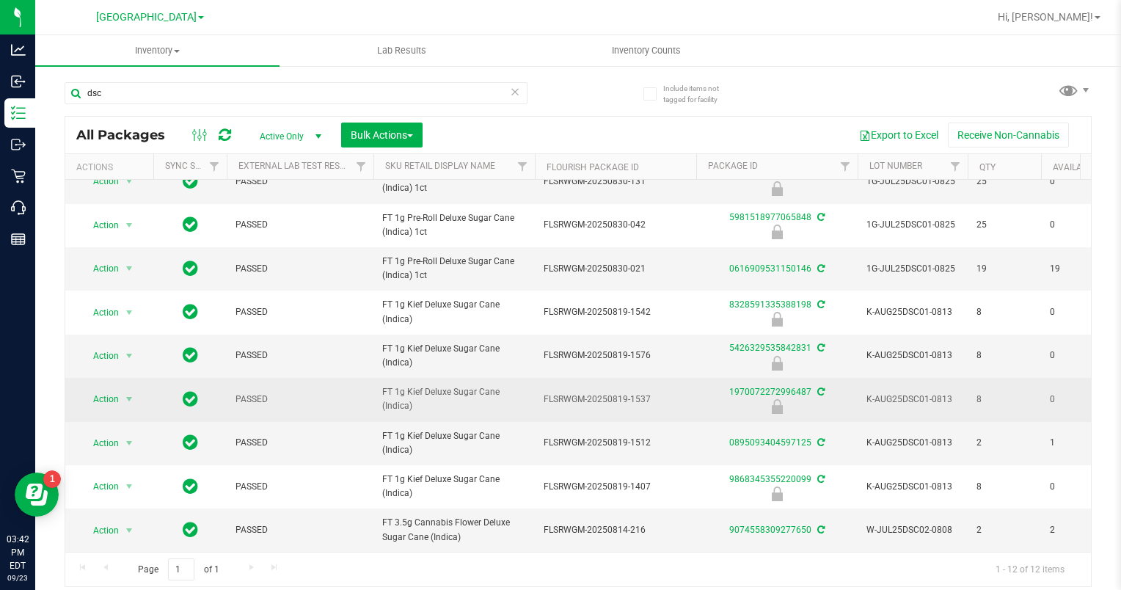
scroll to position [160, 0]
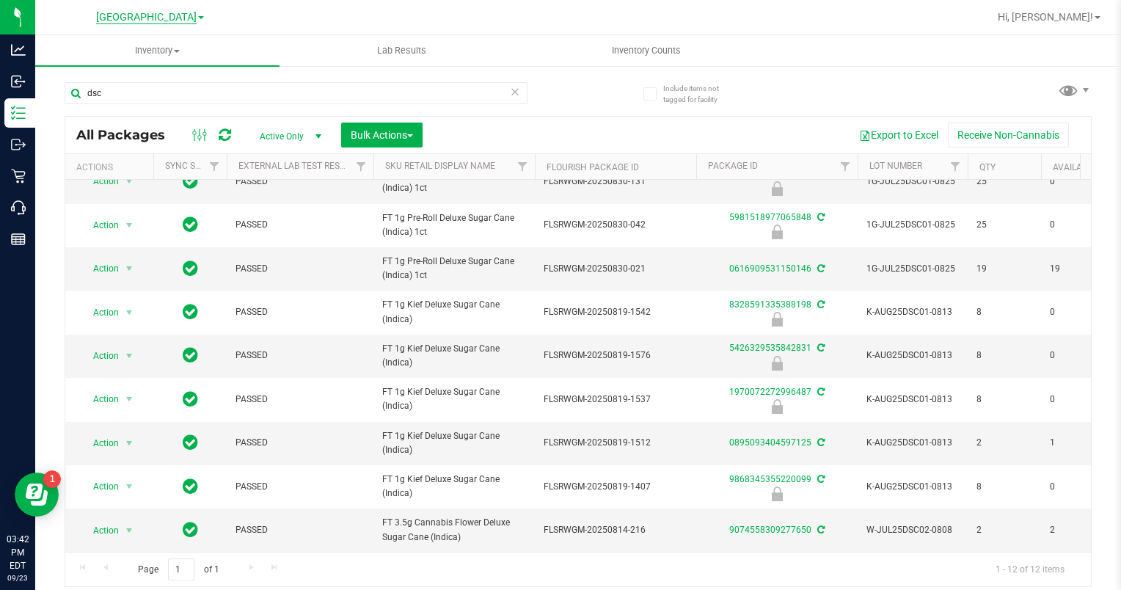
click at [148, 19] on span "[GEOGRAPHIC_DATA]" at bounding box center [146, 17] width 101 height 13
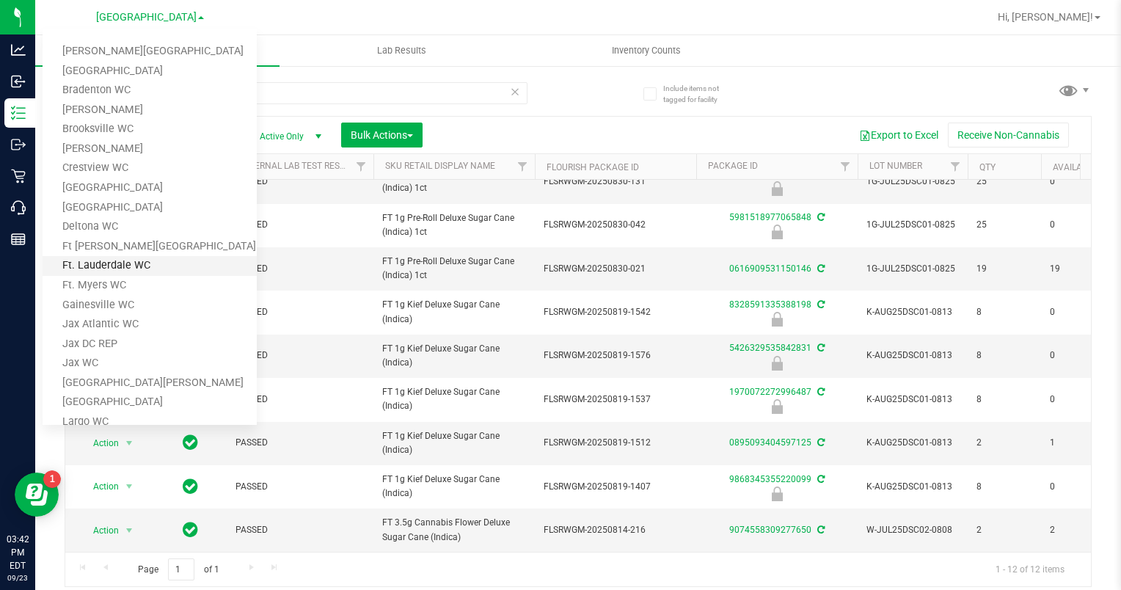
click at [100, 262] on link "Ft. Lauderdale WC" at bounding box center [150, 266] width 214 height 20
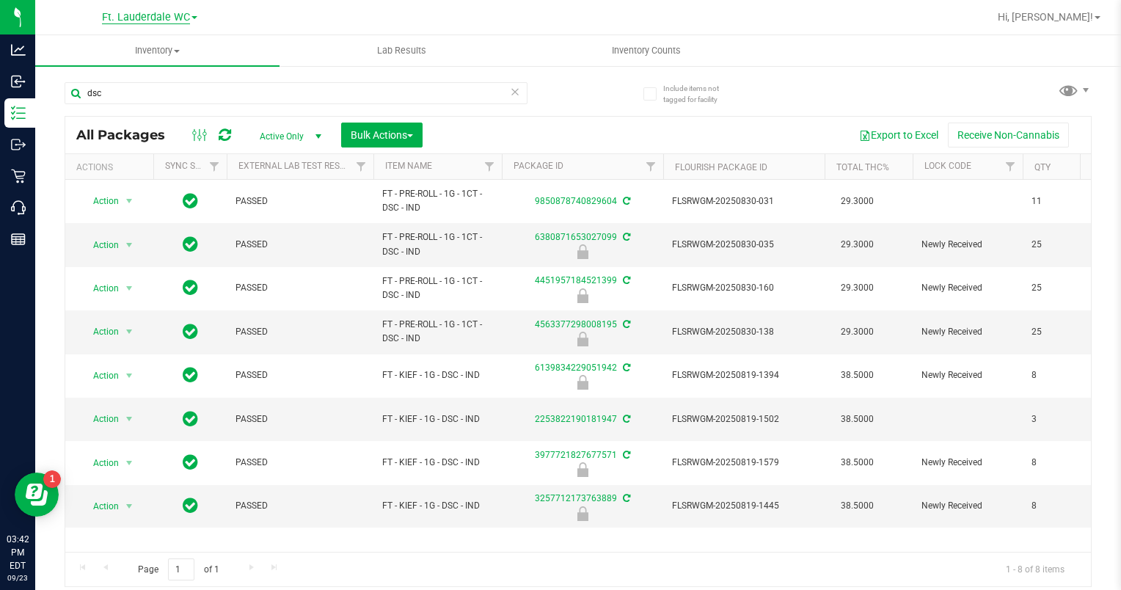
click at [181, 20] on span "Ft. Lauderdale WC" at bounding box center [146, 17] width 88 height 13
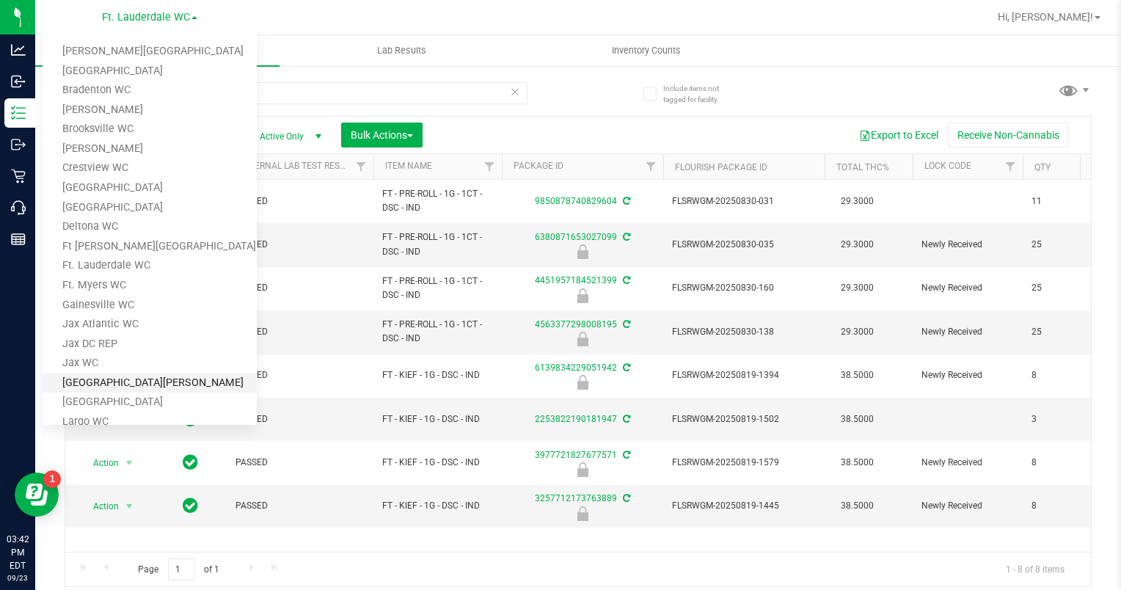
click at [88, 379] on link "[GEOGRAPHIC_DATA][PERSON_NAME]" at bounding box center [150, 383] width 214 height 20
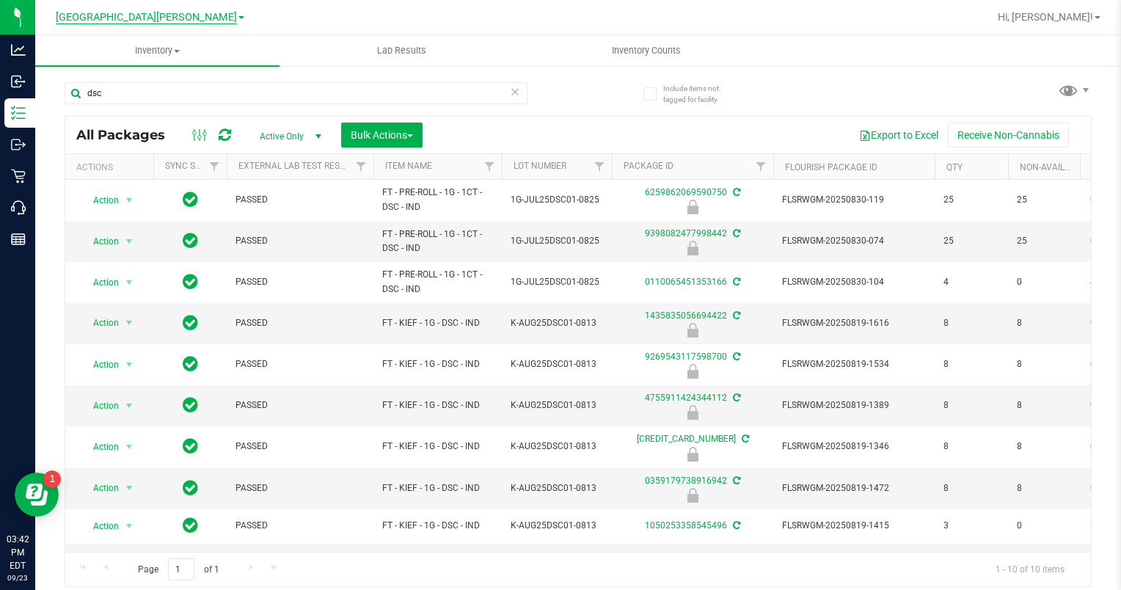
click at [161, 11] on span "[GEOGRAPHIC_DATA][PERSON_NAME]" at bounding box center [146, 17] width 181 height 13
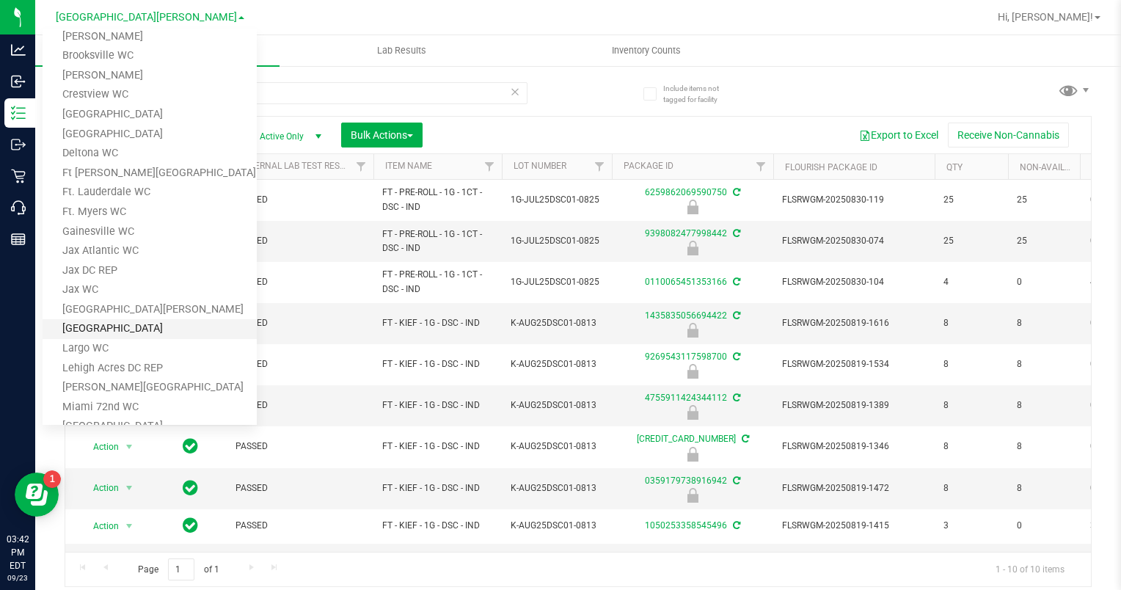
scroll to position [147, 0]
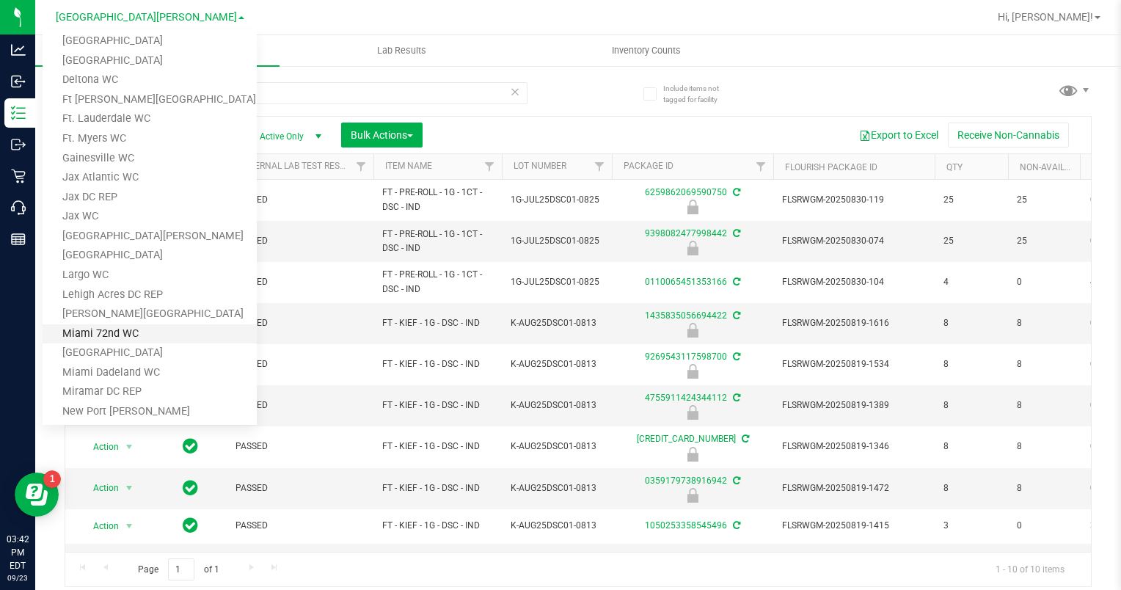
click at [112, 332] on link "Miami 72nd WC" at bounding box center [150, 334] width 214 height 20
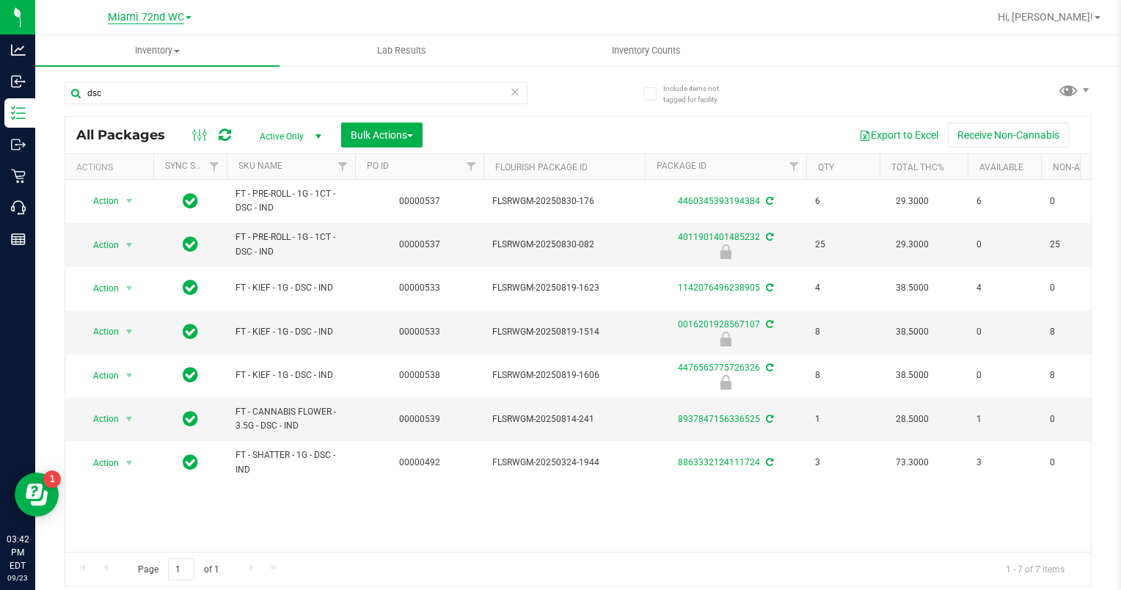
click at [176, 17] on span "Miami 72nd WC" at bounding box center [146, 17] width 76 height 13
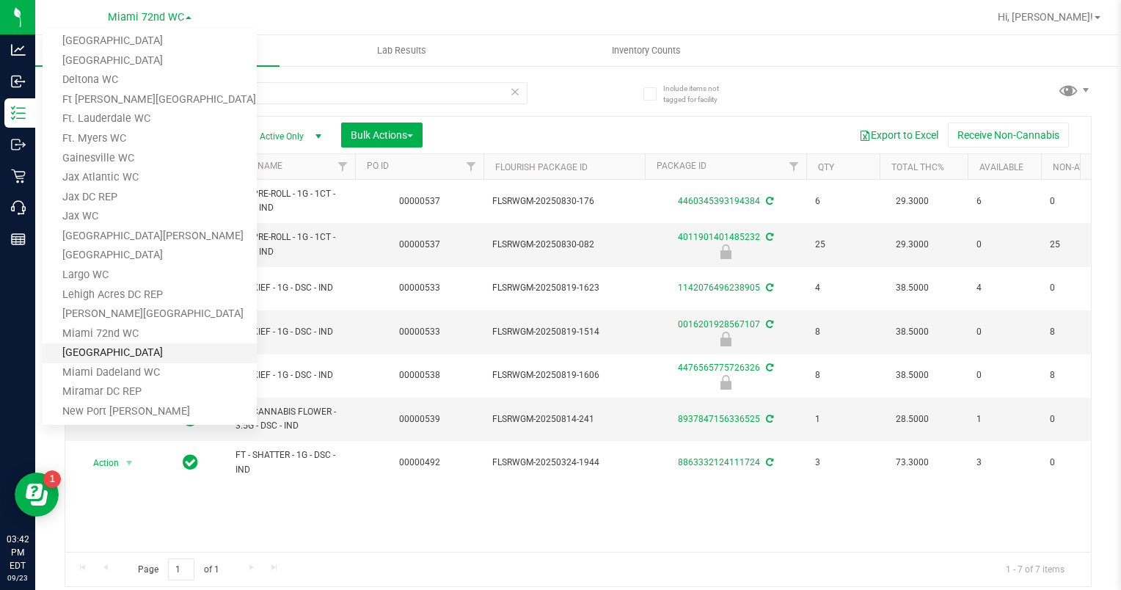
click at [114, 343] on link "[GEOGRAPHIC_DATA]" at bounding box center [150, 353] width 214 height 20
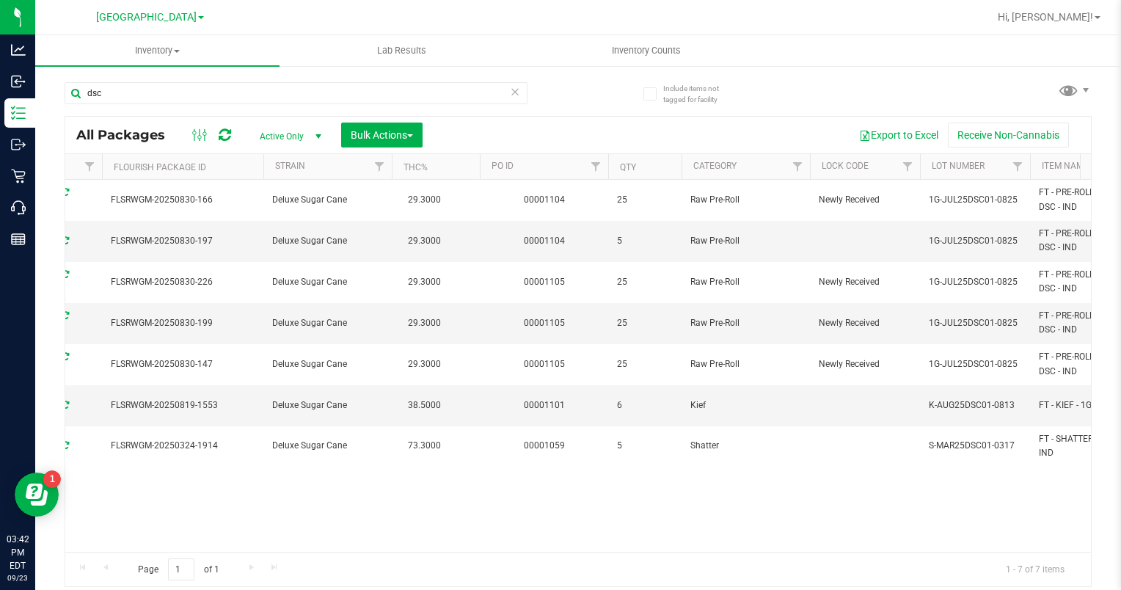
scroll to position [0, 437]
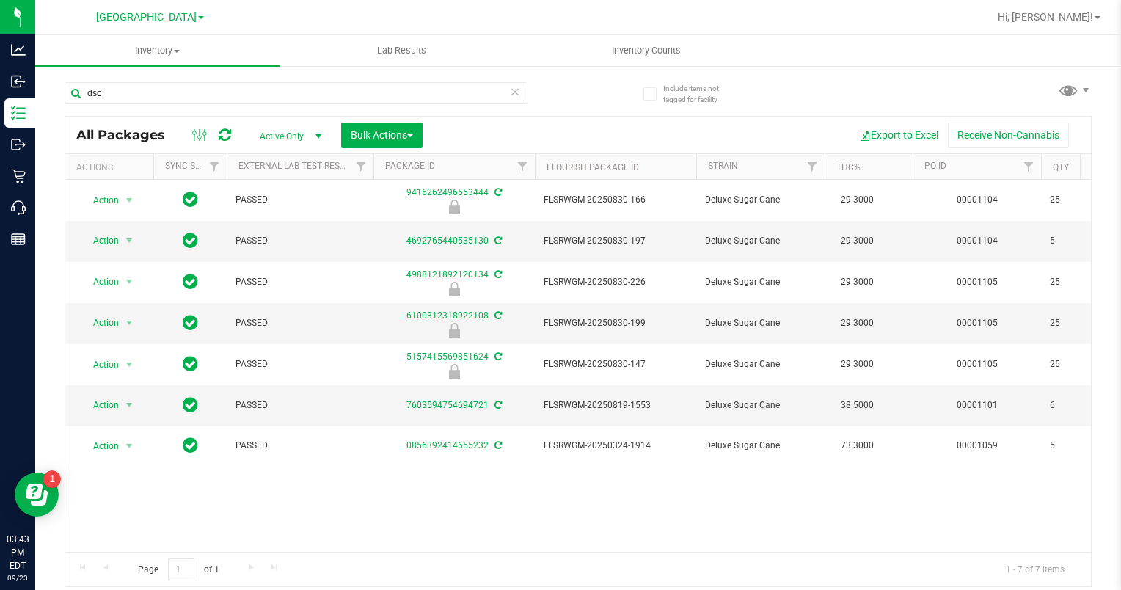
click at [198, 18] on span at bounding box center [201, 17] width 6 height 3
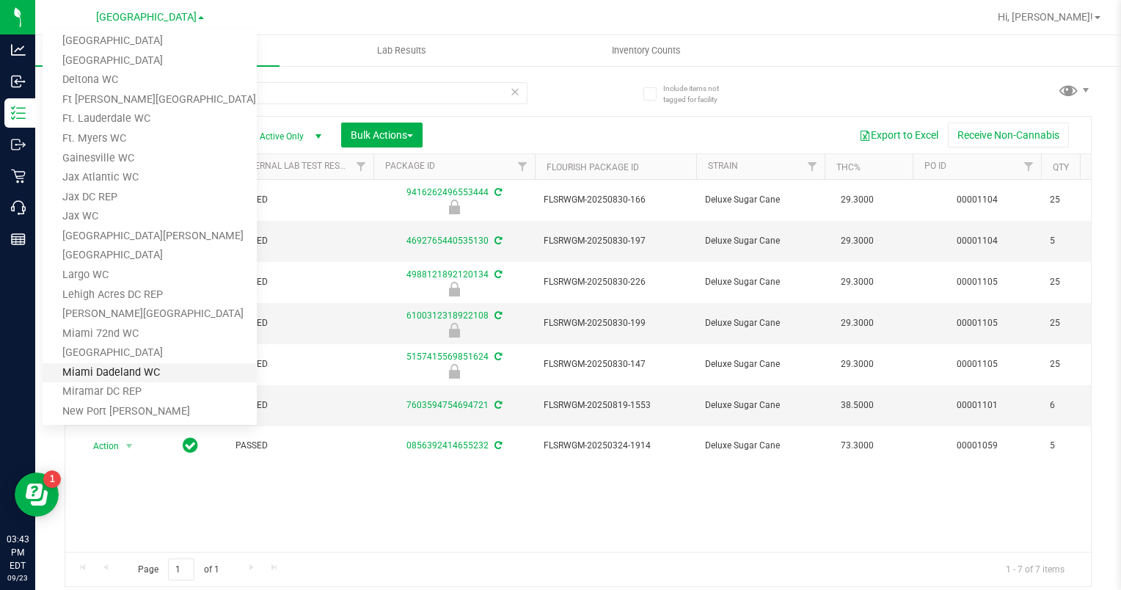
click at [134, 367] on link "Miami Dadeland WC" at bounding box center [150, 373] width 214 height 20
